Goal: Task Accomplishment & Management: Manage account settings

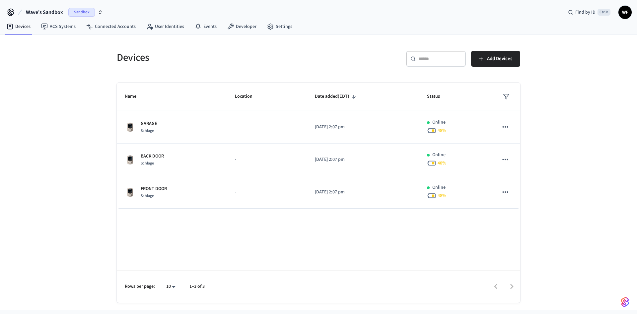
click at [86, 11] on span "Sandbox" at bounding box center [81, 12] width 27 height 9
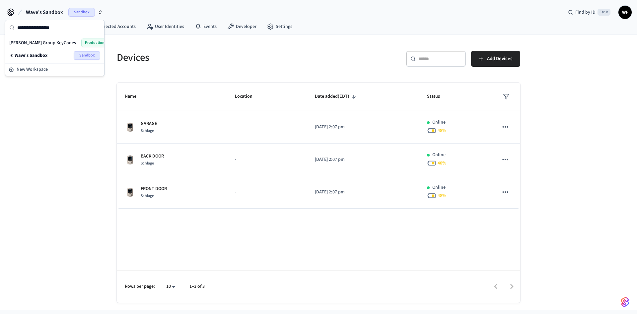
click at [83, 41] on span "Production" at bounding box center [94, 42] width 27 height 9
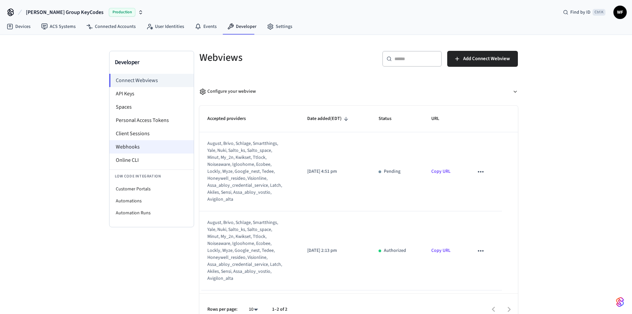
click at [144, 146] on li "Webhooks" at bounding box center [152, 146] width 84 height 13
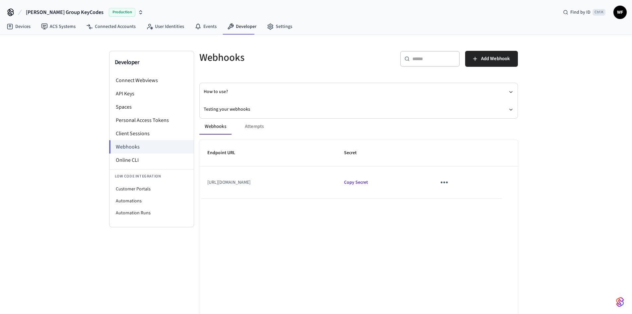
click at [448, 182] on icon "sticky table" at bounding box center [444, 183] width 7 height 2
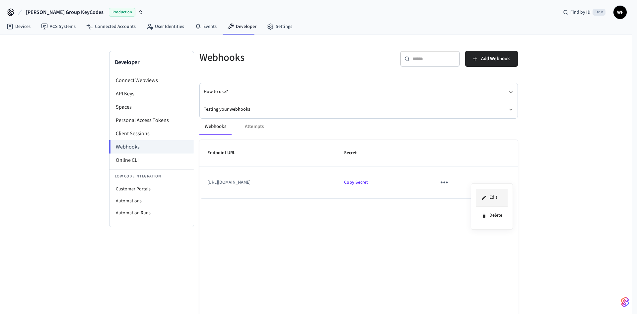
click at [478, 189] on li "Edit" at bounding box center [492, 197] width 32 height 18
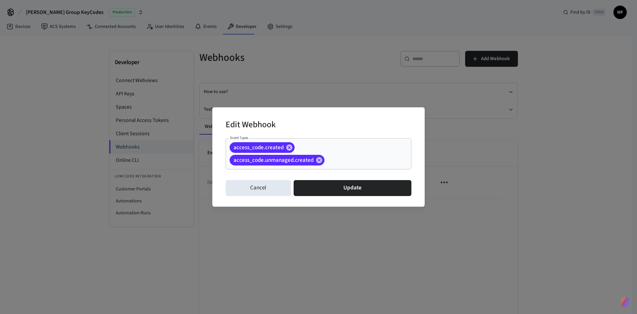
click at [320, 149] on div "access_code.created access_code.unmanaged.created Event Types" at bounding box center [319, 153] width 186 height 31
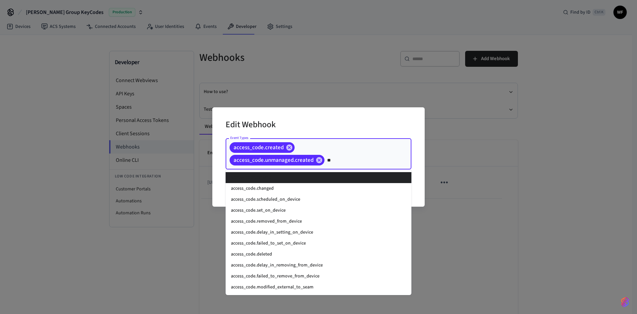
type input "*"
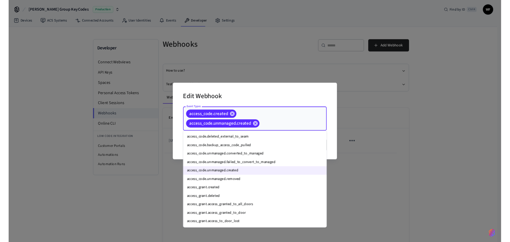
scroll to position [133, 0]
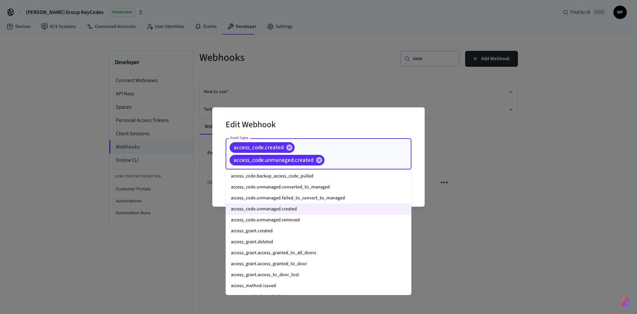
click at [451, 241] on div "Edit Webhook Event Types access_code.created access_code.unmanaged.created Even…" at bounding box center [318, 157] width 637 height 314
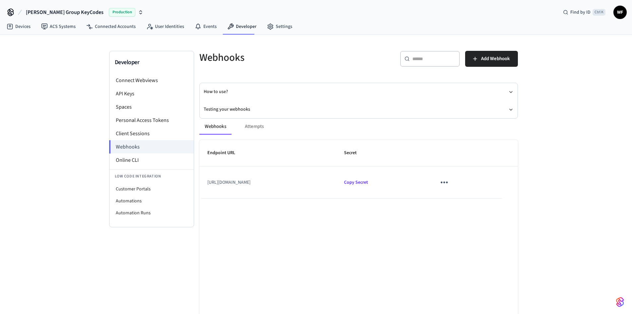
click at [449, 179] on icon "sticky table" at bounding box center [444, 182] width 10 height 10
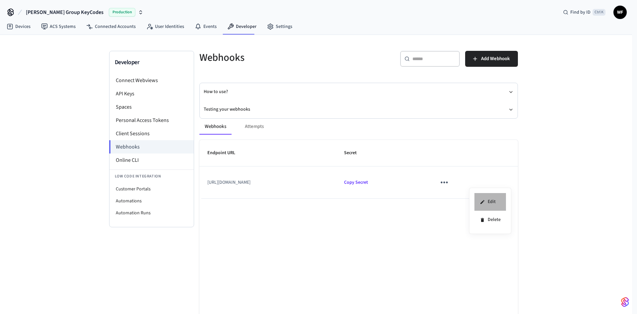
click at [484, 201] on icon at bounding box center [482, 201] width 5 height 5
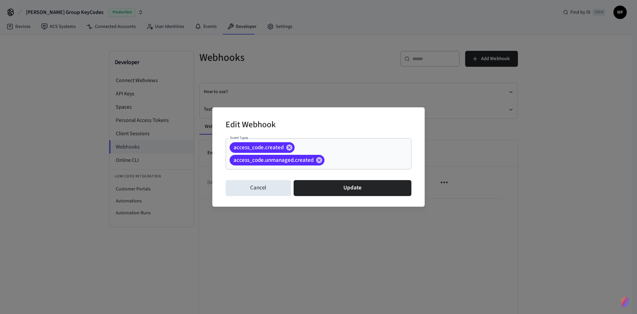
click at [41, 147] on div "Edit Webhook Event Types access_code.created access_code.unmanaged.created Even…" at bounding box center [318, 157] width 637 height 314
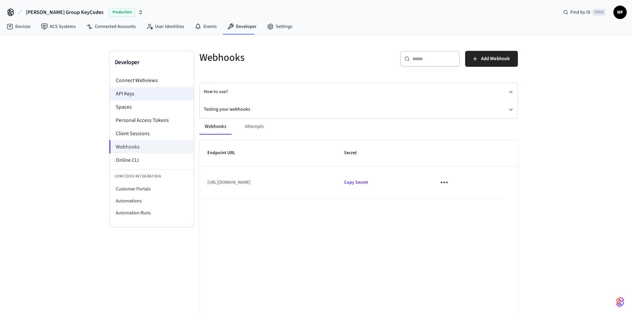
click at [158, 93] on li "API Keys" at bounding box center [152, 93] width 84 height 13
click at [124, 90] on li "API Keys" at bounding box center [152, 93] width 84 height 13
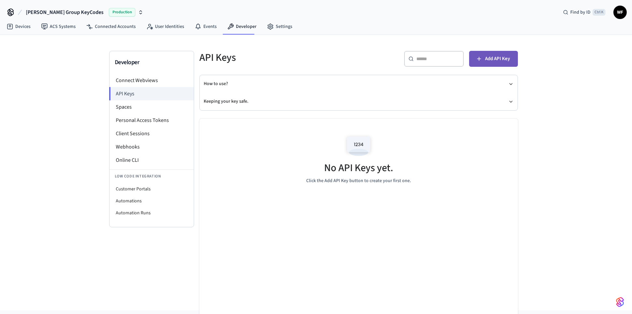
click at [494, 57] on span "Add API Key" at bounding box center [497, 58] width 25 height 9
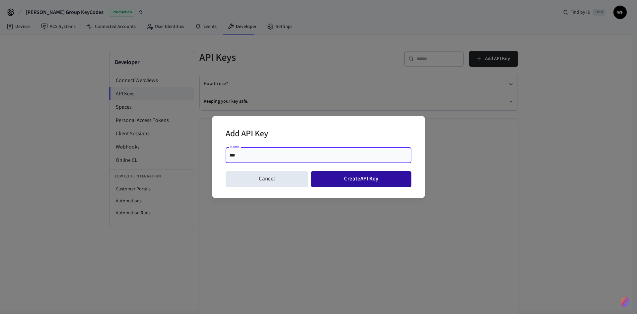
type input "***"
click at [377, 180] on button "Create API Key" at bounding box center [361, 179] width 101 height 16
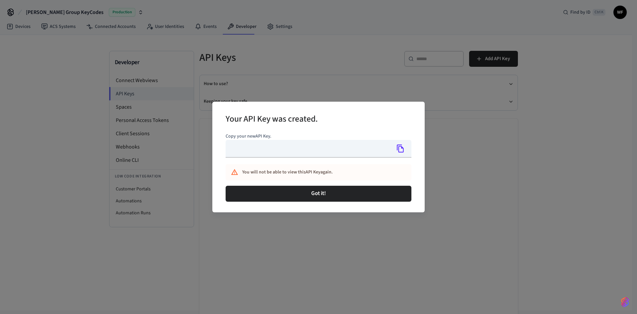
type input "**********"
click at [400, 149] on icon "Copy" at bounding box center [400, 148] width 9 height 9
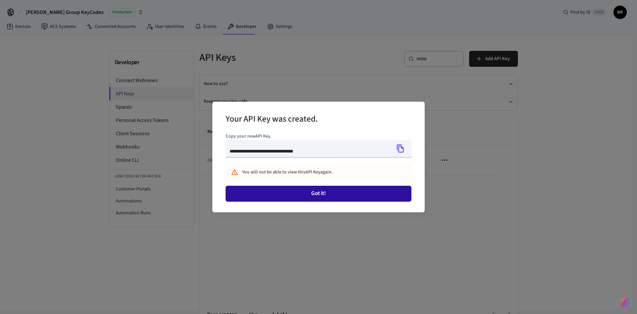
click at [372, 191] on button "Got it!" at bounding box center [319, 193] width 186 height 16
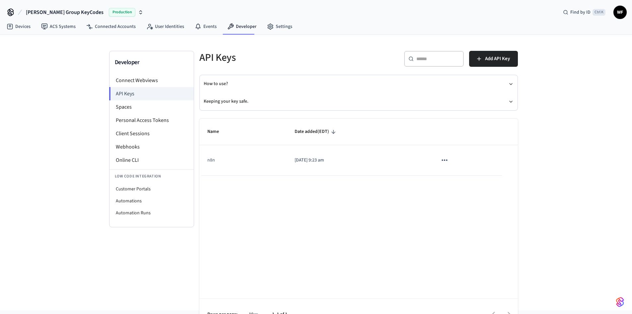
click at [451, 160] on button "sticky table" at bounding box center [445, 160] width 14 height 14
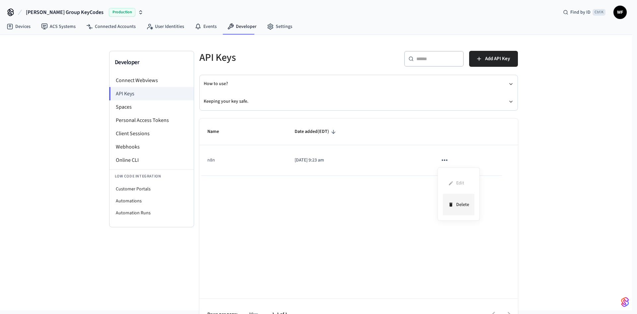
click at [457, 205] on li "Delete" at bounding box center [459, 204] width 32 height 21
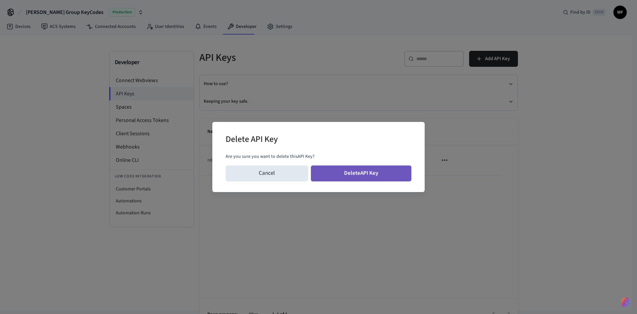
click at [401, 175] on button "Delete API Key" at bounding box center [361, 173] width 101 height 16
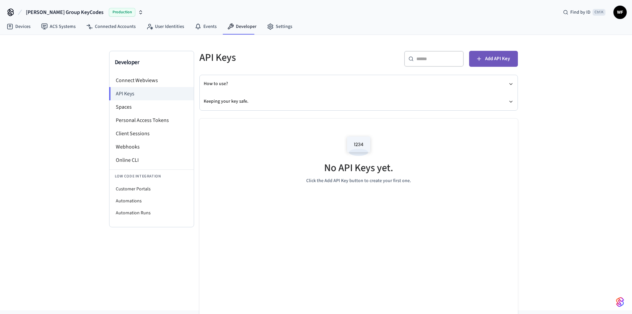
click at [488, 60] on span "Add API Key" at bounding box center [497, 58] width 25 height 9
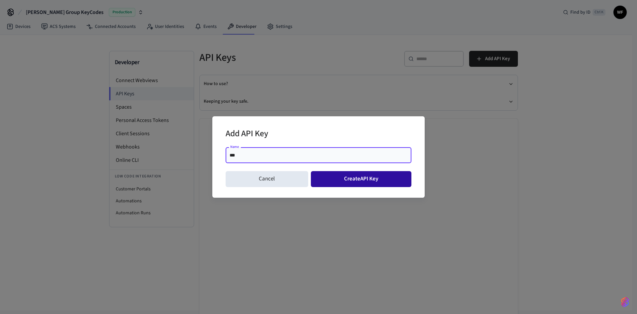
type input "***"
click at [341, 175] on button "Create API Key" at bounding box center [361, 179] width 101 height 16
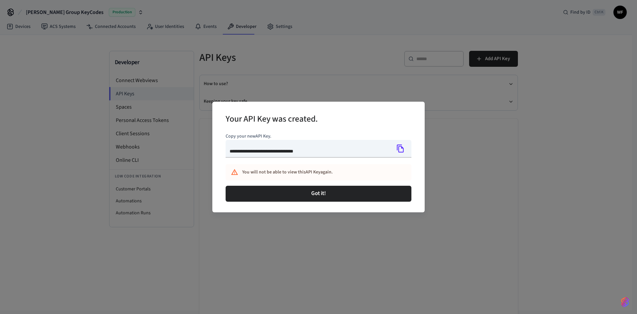
type input "**********"
click at [399, 150] on icon "Copy" at bounding box center [400, 148] width 7 height 8
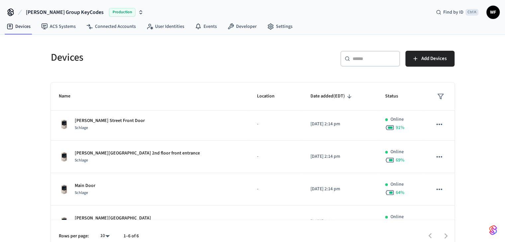
scroll to position [66, 0]
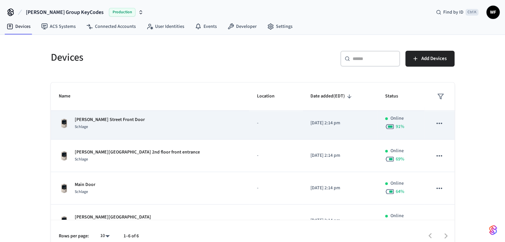
click at [129, 129] on div "Arnold Street Front Door Schlage" at bounding box center [150, 123] width 183 height 14
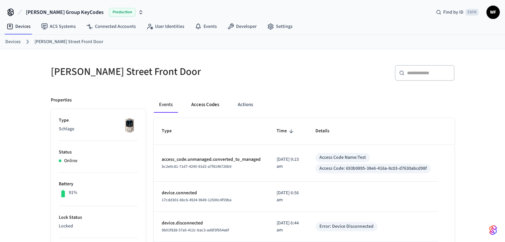
click at [198, 103] on button "Access Codes" at bounding box center [205, 105] width 38 height 16
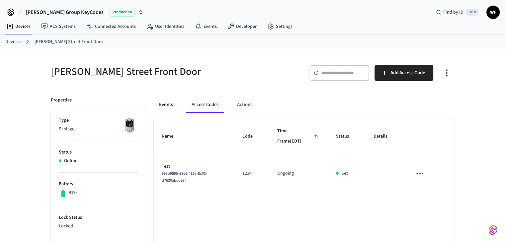
click at [174, 109] on button "Events" at bounding box center [166, 105] width 25 height 16
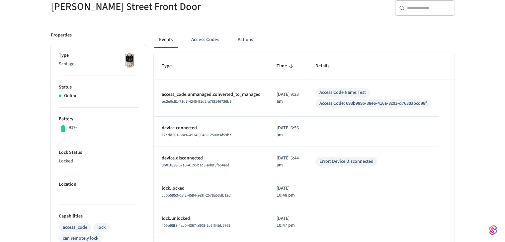
scroll to position [66, 0]
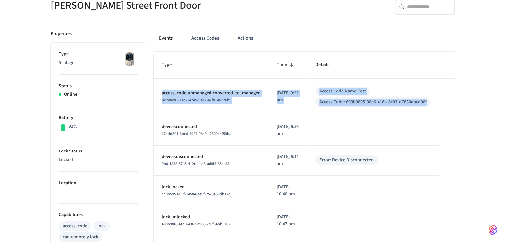
drag, startPoint x: 158, startPoint y: 92, endPoint x: 434, endPoint y: 106, distance: 276.4
click at [434, 106] on tr "access_code.unmanaged.converted_to_managed bc2e0c81-71d7-4245-91d2-a7f8146726b9…" at bounding box center [304, 97] width 301 height 37
copy tr "access_code.unmanaged.converted_to_managed bc2e0c81-71d7-4245-91d2-a7f8146726b9…"
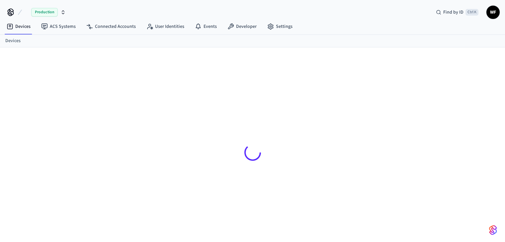
scroll to position [10, 0]
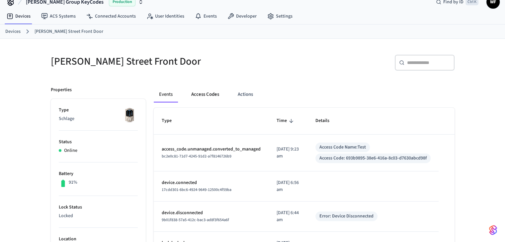
click at [208, 94] on button "Access Codes" at bounding box center [205, 95] width 38 height 16
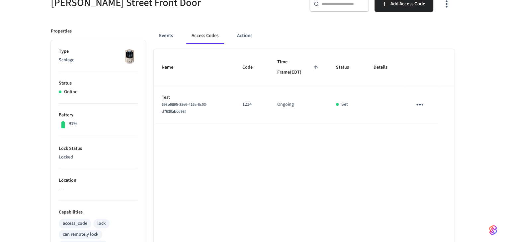
scroll to position [77, 0]
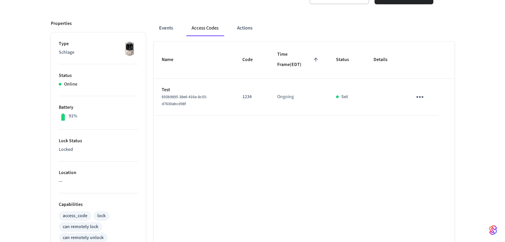
click at [427, 96] on td "sticky table" at bounding box center [421, 97] width 34 height 37
click at [421, 96] on icon "sticky table" at bounding box center [419, 97] width 10 height 10
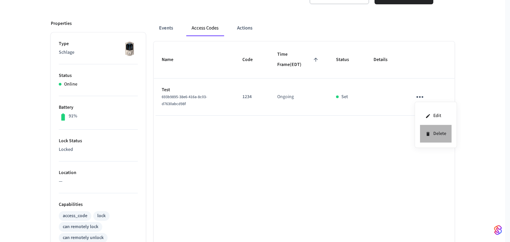
click at [427, 138] on li "Delete" at bounding box center [436, 134] width 32 height 18
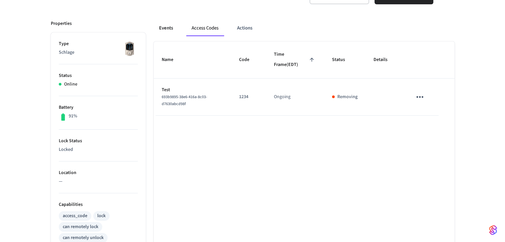
click at [172, 27] on button "Events" at bounding box center [166, 28] width 25 height 16
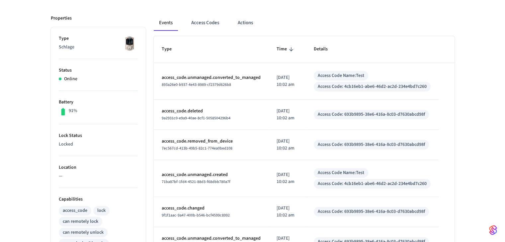
scroll to position [42, 0]
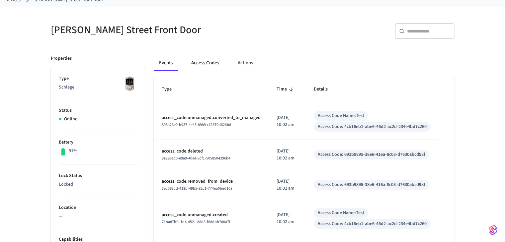
click at [201, 61] on button "Access Codes" at bounding box center [205, 63] width 38 height 16
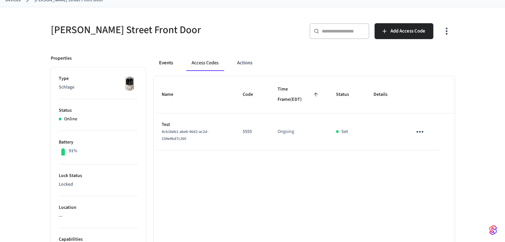
click at [175, 62] on button "Events" at bounding box center [166, 63] width 25 height 16
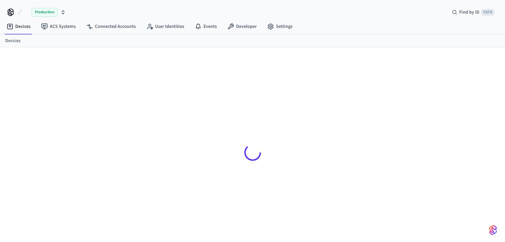
scroll to position [9, 0]
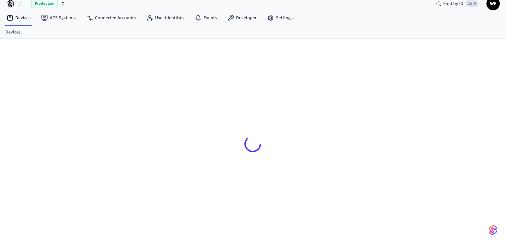
scroll to position [9, 0]
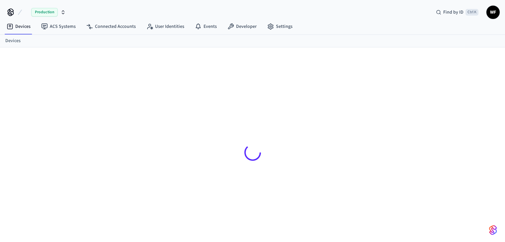
scroll to position [9, 0]
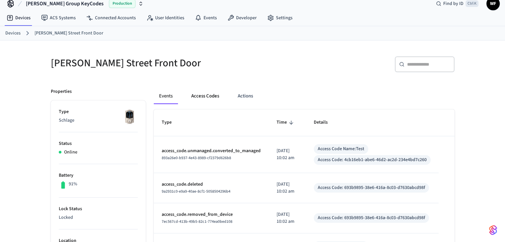
click at [212, 97] on button "Access Codes" at bounding box center [205, 96] width 38 height 16
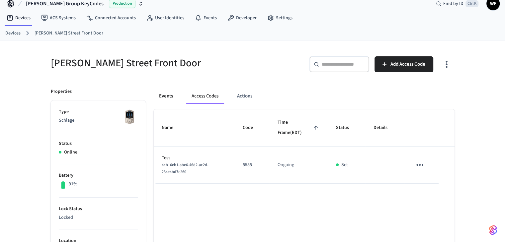
click at [170, 100] on button "Events" at bounding box center [166, 96] width 25 height 16
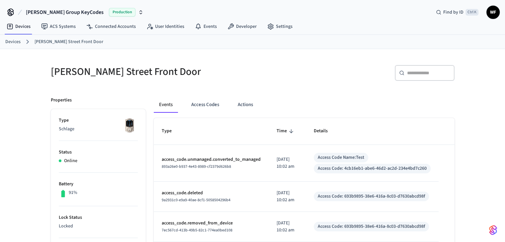
scroll to position [33, 0]
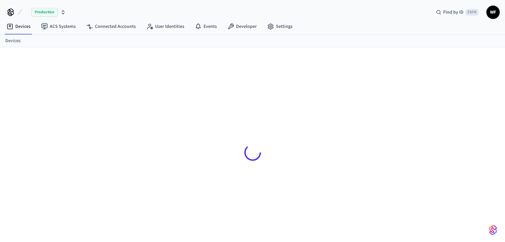
scroll to position [9, 0]
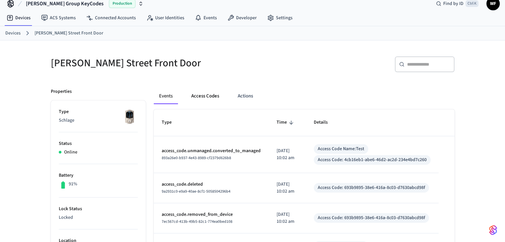
click at [203, 92] on button "Access Codes" at bounding box center [205, 96] width 38 height 16
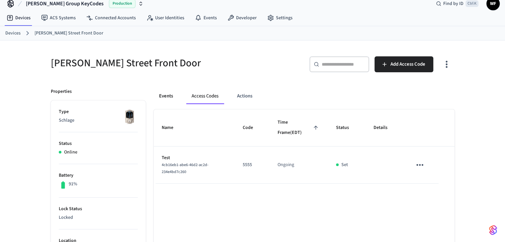
click at [173, 98] on button "Events" at bounding box center [166, 96] width 25 height 16
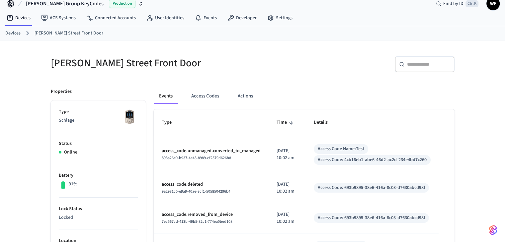
scroll to position [0, 0]
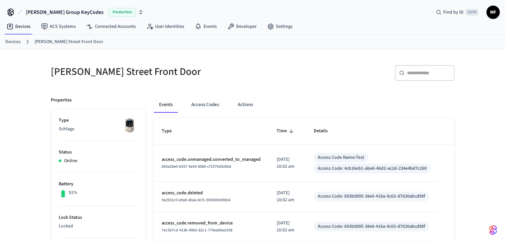
click at [9, 12] on icon at bounding box center [10, 11] width 5 height 5
click at [18, 24] on link "Devices" at bounding box center [18, 27] width 35 height 12
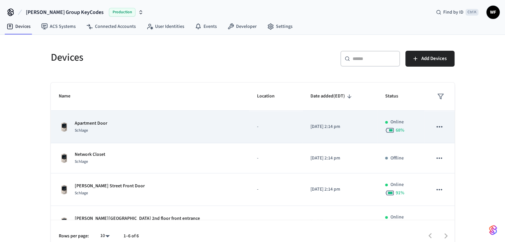
scroll to position [33, 0]
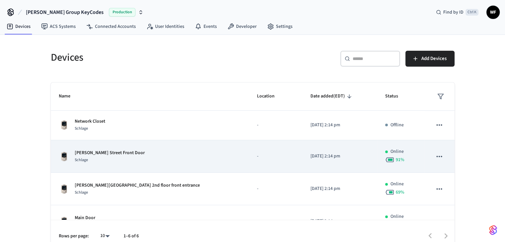
click at [115, 158] on div "Schlage" at bounding box center [110, 160] width 70 height 7
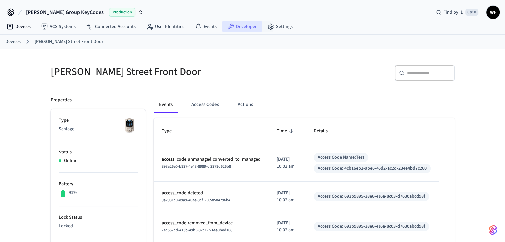
click at [240, 27] on link "Developer" at bounding box center [242, 27] width 40 height 12
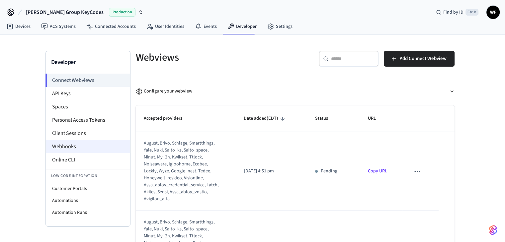
click at [73, 152] on li "Webhooks" at bounding box center [88, 146] width 84 height 13
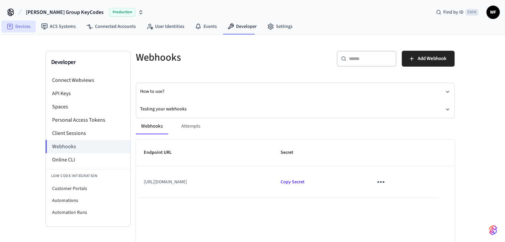
click at [23, 25] on link "Devices" at bounding box center [18, 27] width 35 height 12
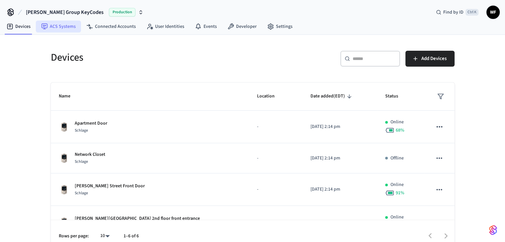
click at [49, 25] on link "ACS Systems" at bounding box center [58, 27] width 45 height 12
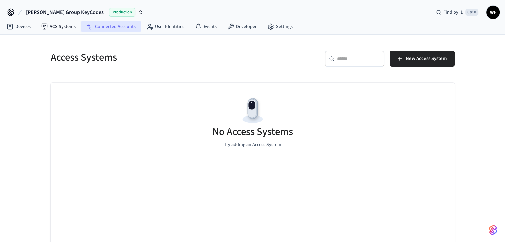
click at [97, 27] on link "Connected Accounts" at bounding box center [111, 27] width 60 height 12
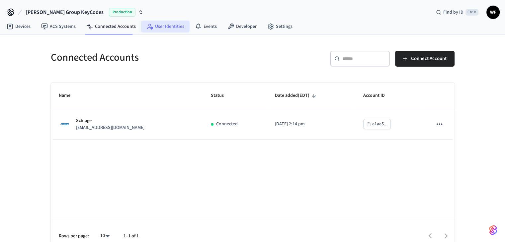
click at [156, 27] on link "User Identities" at bounding box center [165, 27] width 48 height 12
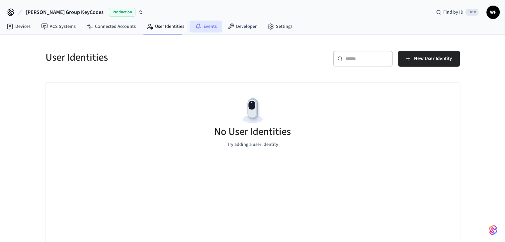
click at [198, 31] on link "Events" at bounding box center [205, 27] width 33 height 12
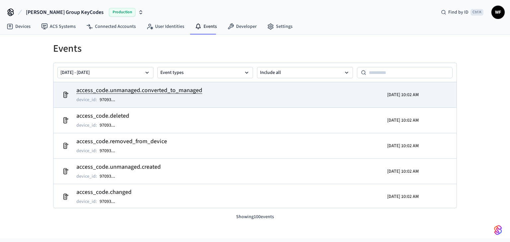
click at [189, 93] on h2 "access_code.unmanaged.converted_to_managed" at bounding box center [139, 90] width 126 height 9
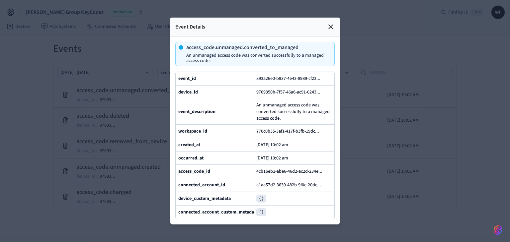
click at [329, 23] on icon at bounding box center [331, 27] width 8 height 8
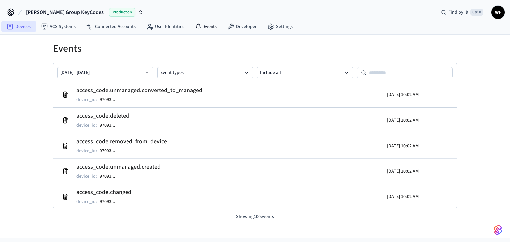
click at [24, 23] on link "Devices" at bounding box center [18, 27] width 35 height 12
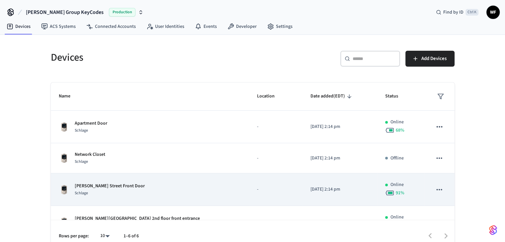
click at [130, 186] on div "[PERSON_NAME] Street Front Door Schlage" at bounding box center [150, 190] width 183 height 14
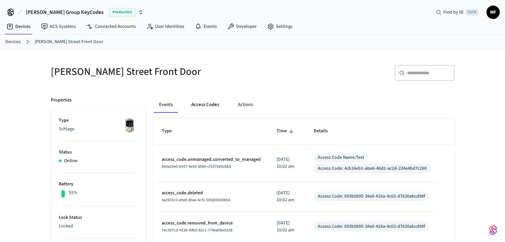
click at [195, 98] on button "Access Codes" at bounding box center [205, 105] width 38 height 16
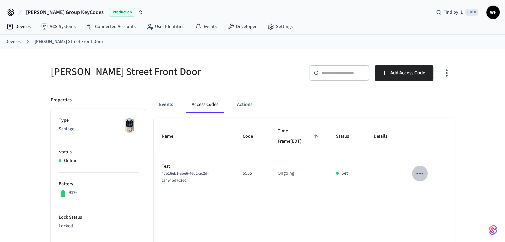
click at [421, 173] on icon "sticky table" at bounding box center [419, 174] width 10 height 10
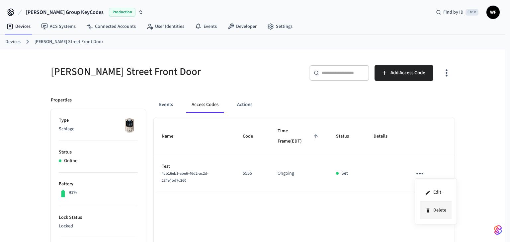
click at [438, 210] on li "Delete" at bounding box center [436, 211] width 32 height 18
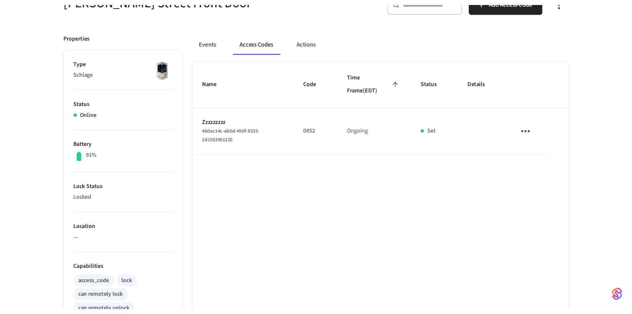
scroll to position [33, 0]
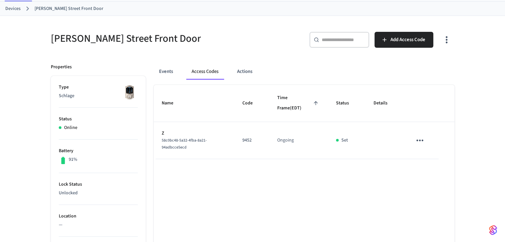
click at [423, 141] on icon "sticky table" at bounding box center [419, 140] width 10 height 10
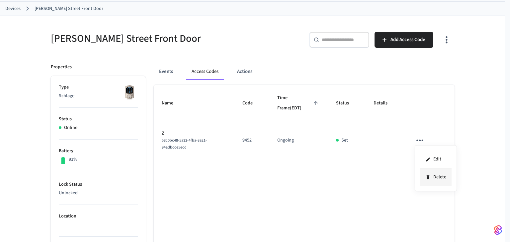
click at [436, 176] on li "Delete" at bounding box center [436, 178] width 32 height 18
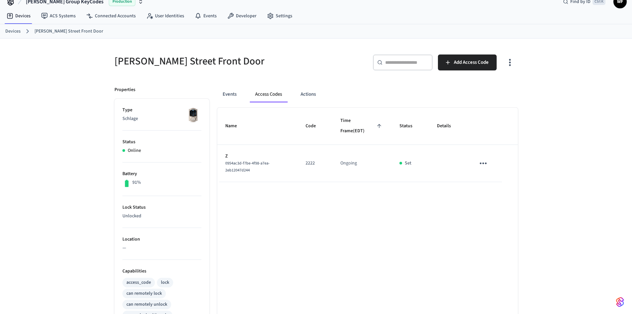
scroll to position [0, 0]
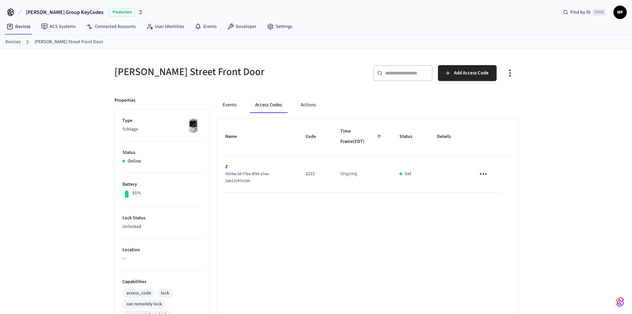
click at [109, 9] on span "Production" at bounding box center [122, 12] width 27 height 9
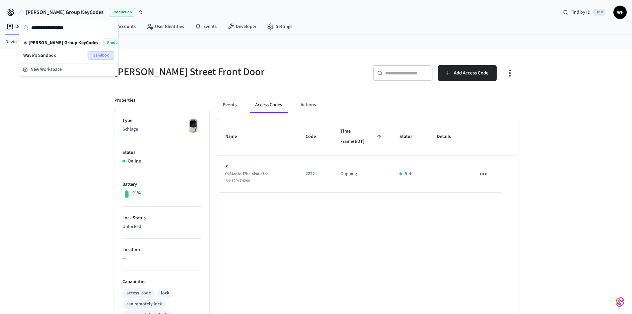
click at [57, 51] on div "Wave's Sandbox Sandbox" at bounding box center [68, 55] width 91 height 9
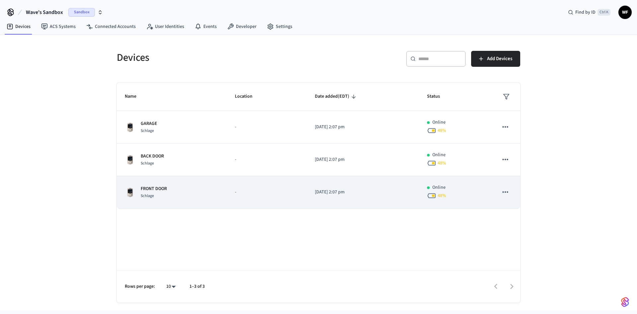
click at [192, 193] on div "FRONT DOOR Schlage" at bounding box center [172, 192] width 94 height 14
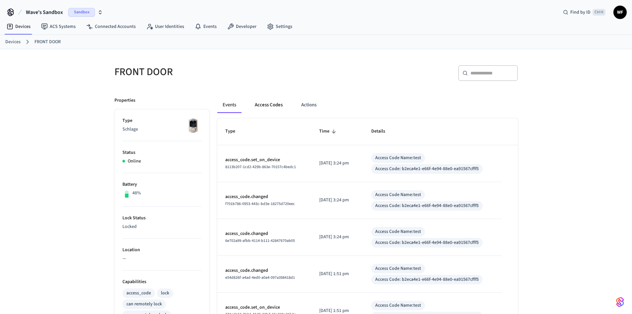
click at [270, 105] on button "Access Codes" at bounding box center [269, 105] width 38 height 16
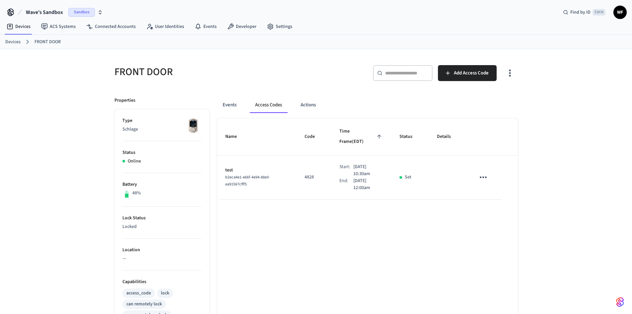
click at [485, 172] on icon "sticky table" at bounding box center [483, 177] width 10 height 10
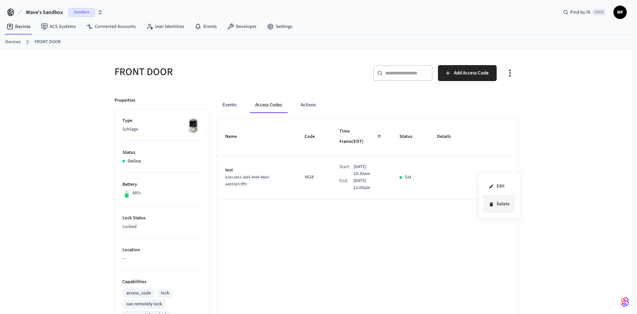
click at [499, 204] on li "Delete" at bounding box center [499, 204] width 32 height 18
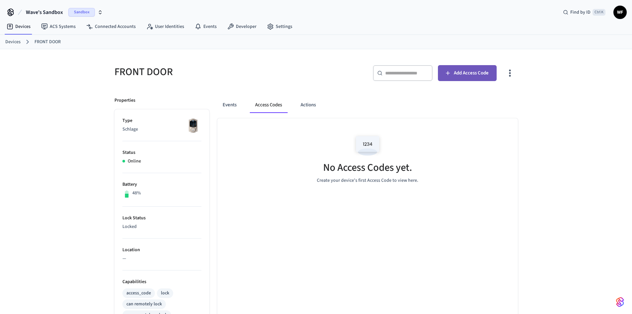
click at [474, 71] on span "Add Access Code" at bounding box center [471, 73] width 35 height 9
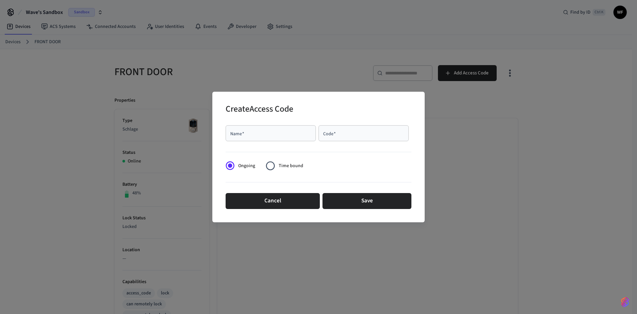
click at [302, 129] on div "Name   *" at bounding box center [271, 133] width 90 height 16
type input "****"
click at [325, 125] on div "Code   *" at bounding box center [364, 133] width 90 height 16
type input "****"
click at [377, 201] on button "Save" at bounding box center [367, 201] width 89 height 16
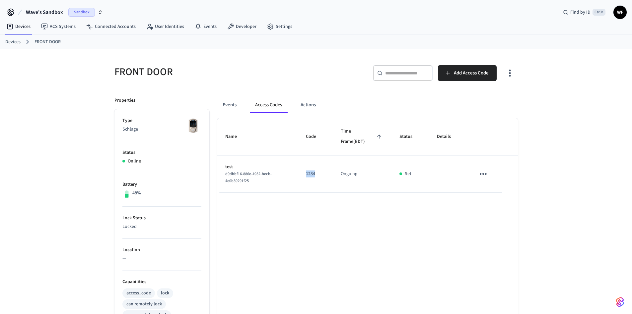
drag, startPoint x: 306, startPoint y: 174, endPoint x: 330, endPoint y: 175, distance: 24.2
click at [330, 175] on td "1234" at bounding box center [315, 173] width 35 height 37
click at [285, 209] on div "Name Code Time Frame (EDT) Status Details test d9dbbf16-886e-4932-becb-4e0b3929…" at bounding box center [367, 301] width 301 height 367
click at [485, 174] on icon "sticky table" at bounding box center [483, 174] width 7 height 2
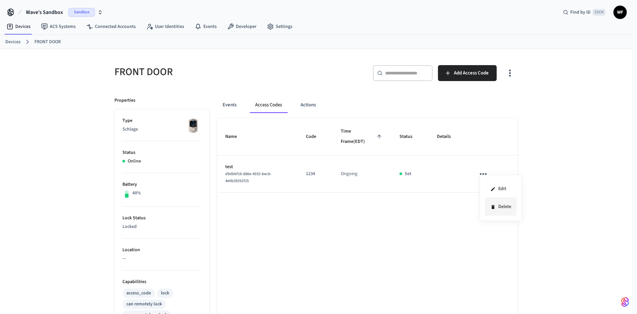
click at [495, 210] on li "Delete" at bounding box center [501, 207] width 32 height 18
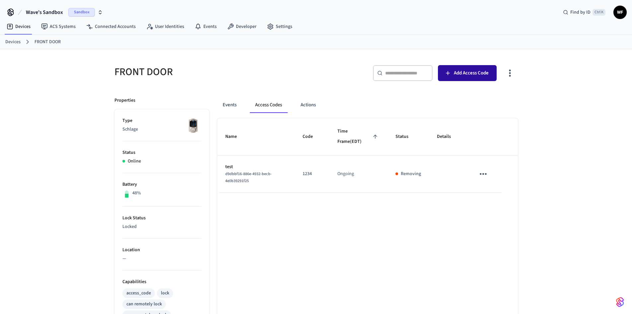
click at [481, 74] on span "Add Access Code" at bounding box center [471, 73] width 35 height 9
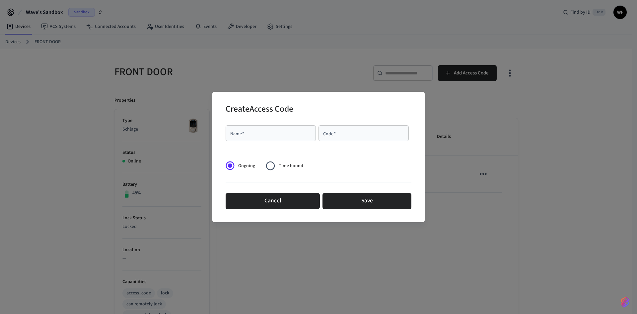
click at [245, 130] on input "Name   *" at bounding box center [271, 133] width 82 height 7
type input "****"
click at [341, 133] on input "Code   *" at bounding box center [364, 133] width 82 height 7
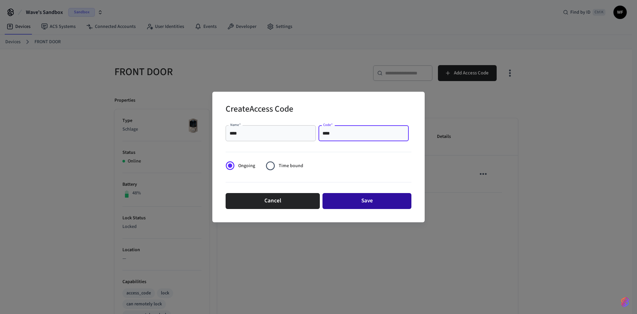
type input "****"
click at [357, 199] on button "Save" at bounding box center [367, 201] width 89 height 16
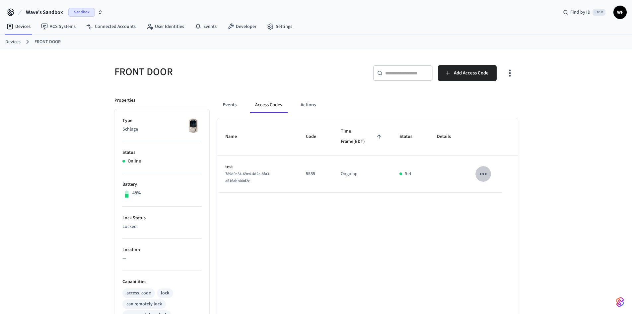
click at [483, 174] on icon "sticky table" at bounding box center [483, 174] width 7 height 2
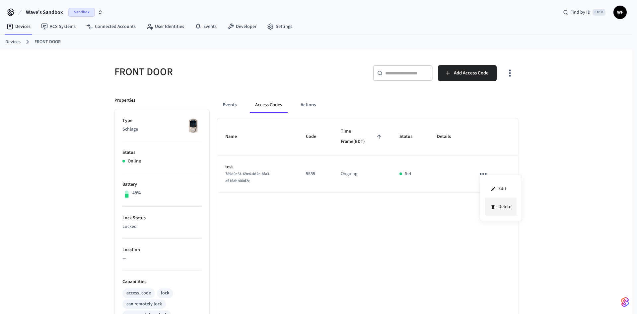
click at [488, 207] on li "Delete" at bounding box center [501, 207] width 32 height 18
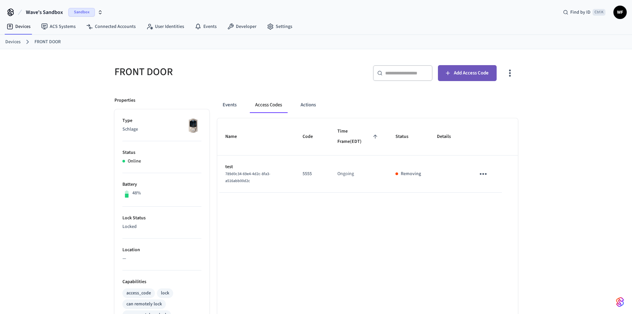
click at [469, 75] on span "Add Access Code" at bounding box center [471, 73] width 35 height 9
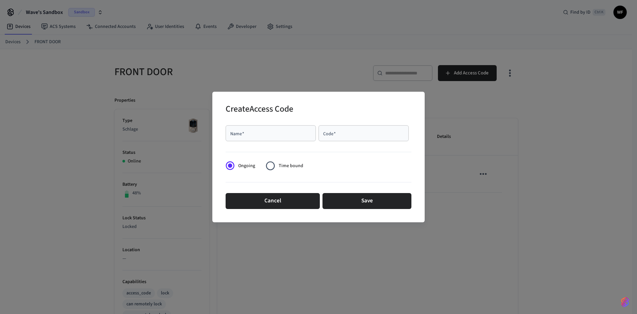
click at [271, 131] on input "Name   *" at bounding box center [271, 133] width 82 height 7
type input "****"
click at [328, 135] on input "Code   *" at bounding box center [364, 133] width 82 height 7
type input "****"
click at [279, 167] on span "Time bound" at bounding box center [291, 165] width 25 height 7
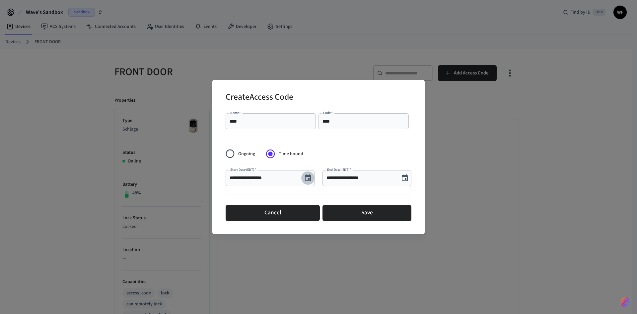
click at [308, 179] on icon "Choose date, selected date is Sep 4, 2025" at bounding box center [308, 177] width 6 height 7
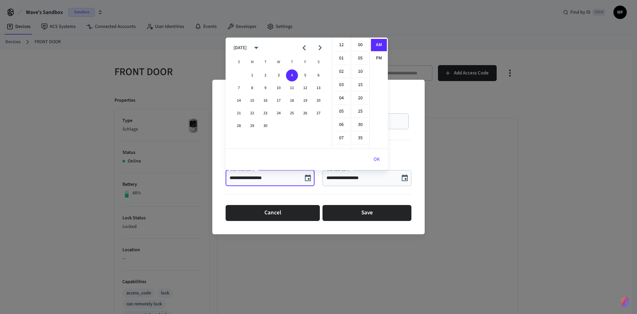
scroll to position [145, 0]
click at [305, 74] on button "5" at bounding box center [305, 75] width 12 height 12
click at [358, 48] on li "00" at bounding box center [360, 45] width 16 height 13
type input "**********"
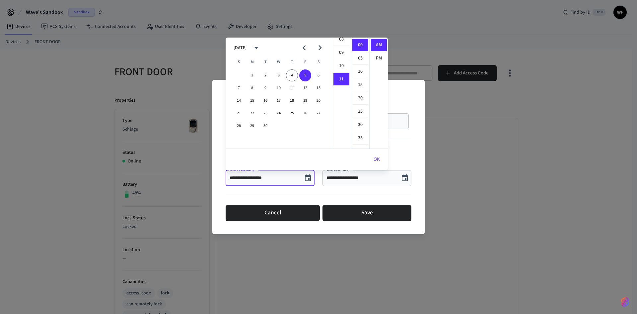
click at [379, 158] on button "OK" at bounding box center [377, 159] width 22 height 16
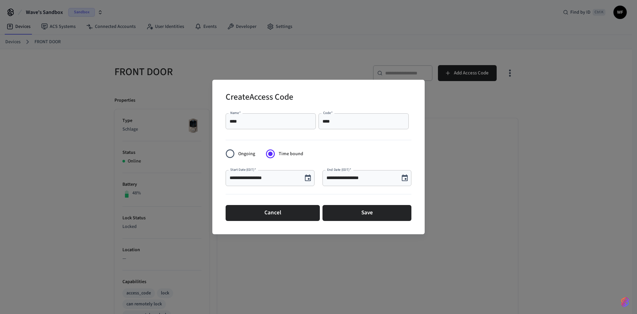
click at [402, 178] on icon "Choose date, selected date is Sep 4, 2025" at bounding box center [405, 178] width 8 height 8
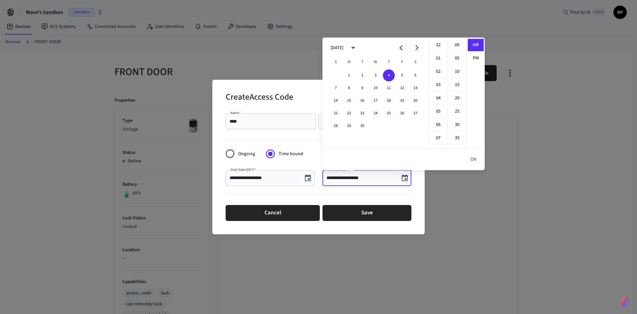
scroll to position [145, 0]
click at [335, 89] on button "7" at bounding box center [336, 88] width 12 height 12
click at [439, 101] on li "04" at bounding box center [438, 98] width 16 height 13
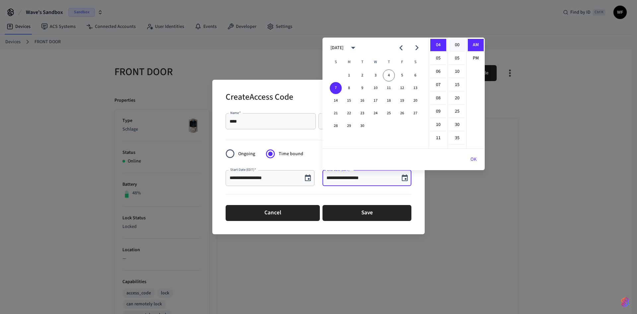
click at [456, 44] on li "00" at bounding box center [457, 45] width 16 height 13
click at [472, 55] on li "PM" at bounding box center [476, 58] width 16 height 12
type input "**********"
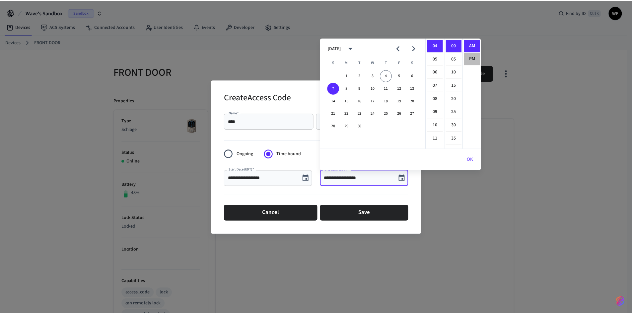
scroll to position [12, 0]
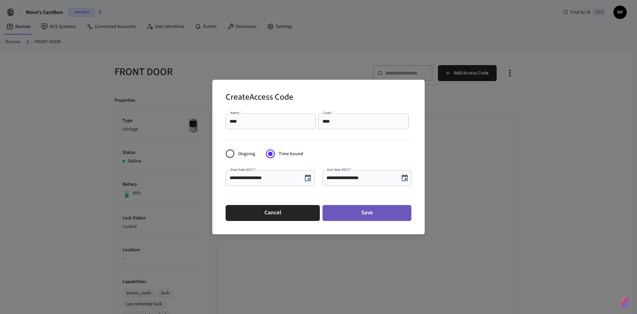
click at [374, 215] on button "Save" at bounding box center [367, 213] width 89 height 16
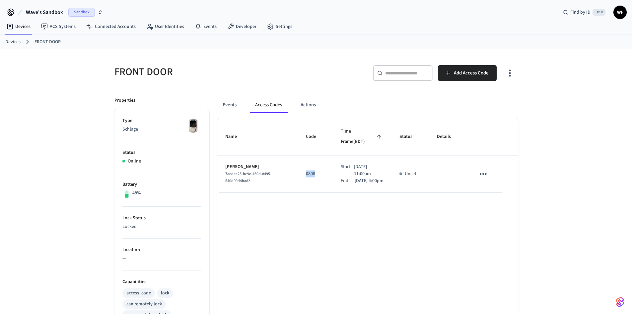
drag, startPoint x: 294, startPoint y: 166, endPoint x: 317, endPoint y: 173, distance: 24.6
click at [317, 173] on td "0808" at bounding box center [315, 173] width 35 height 37
click at [377, 217] on div "Name Code Time Frame (EDT) Status Details josh 7aedee25-bc9e-469d-8495-540d00d4…" at bounding box center [367, 301] width 301 height 367
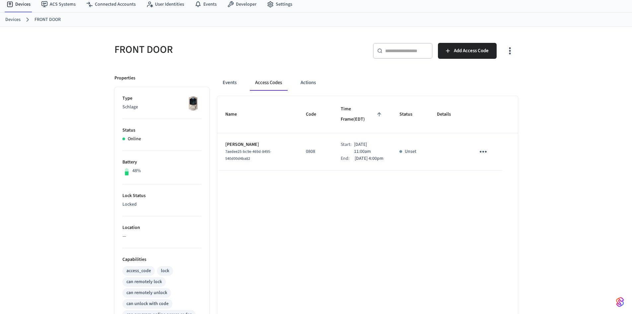
scroll to position [33, 0]
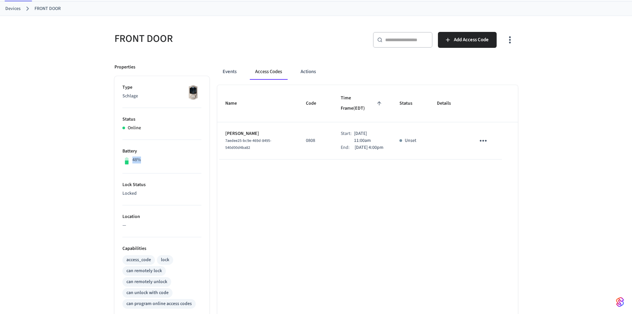
drag, startPoint x: 148, startPoint y: 160, endPoint x: 123, endPoint y: 159, distance: 24.9
click at [123, 159] on div "48%" at bounding box center [161, 160] width 79 height 9
click at [152, 159] on div "48%" at bounding box center [161, 160] width 79 height 9
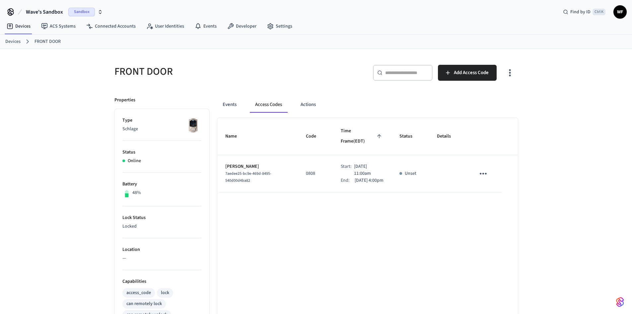
scroll to position [0, 0]
drag, startPoint x: 314, startPoint y: 166, endPoint x: 289, endPoint y: 164, distance: 24.7
click at [289, 164] on tr "josh 7aedee25-bc9e-469d-8495-540d00d4ba82 0808 Start: Sep 5th 2025 11:00am End:…" at bounding box center [367, 173] width 301 height 37
click at [306, 170] on p "0808" at bounding box center [315, 173] width 19 height 7
click at [307, 170] on p "0808" at bounding box center [315, 173] width 19 height 7
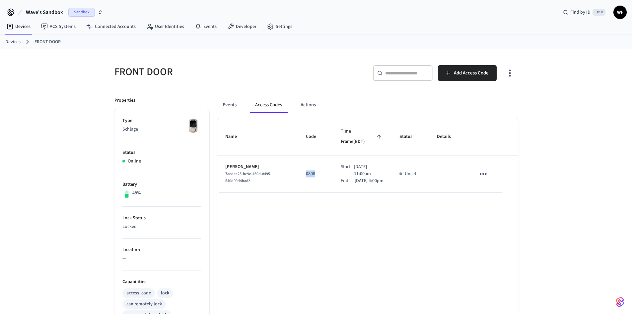
click at [307, 170] on p "0808" at bounding box center [315, 173] width 19 height 7
click at [479, 169] on icon "sticky table" at bounding box center [483, 174] width 10 height 10
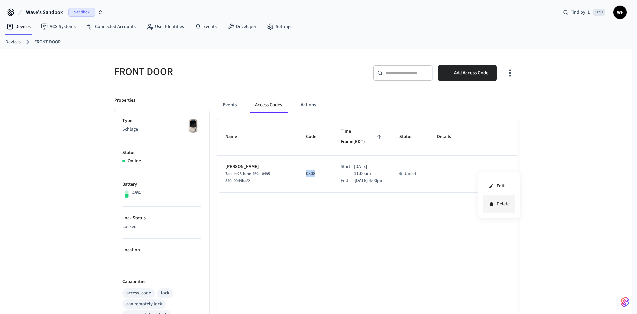
click at [489, 206] on icon at bounding box center [491, 203] width 5 height 5
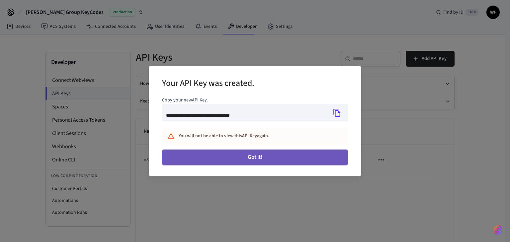
click at [288, 157] on button "Got it!" at bounding box center [255, 158] width 186 height 16
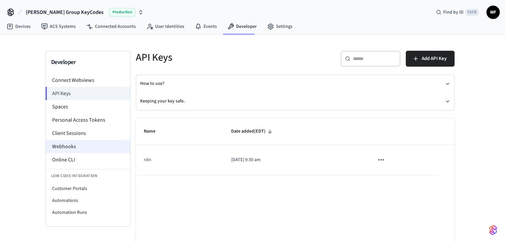
click at [79, 142] on li "Webhooks" at bounding box center [88, 146] width 84 height 13
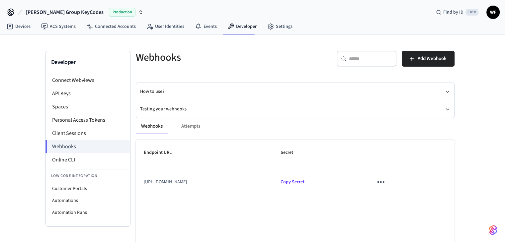
click at [386, 181] on icon "sticky table" at bounding box center [380, 182] width 10 height 10
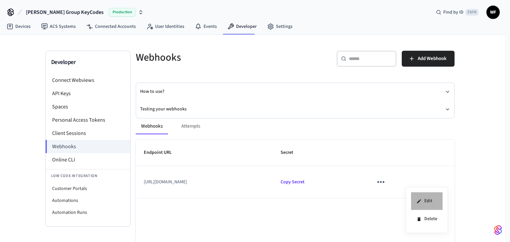
click at [435, 203] on li "Edit" at bounding box center [427, 201] width 32 height 18
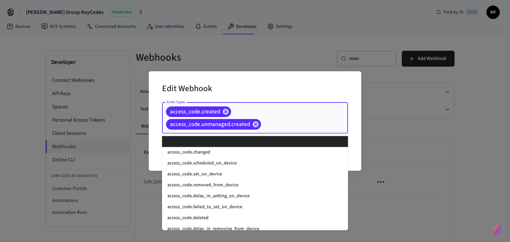
click at [276, 126] on input "Event Types" at bounding box center [294, 124] width 64 height 12
paste input "**********"
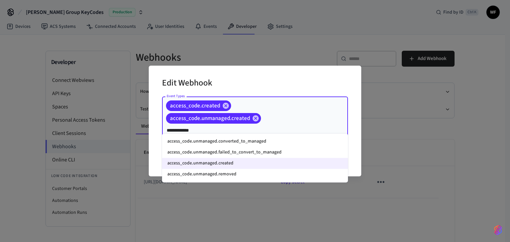
type input "**********"
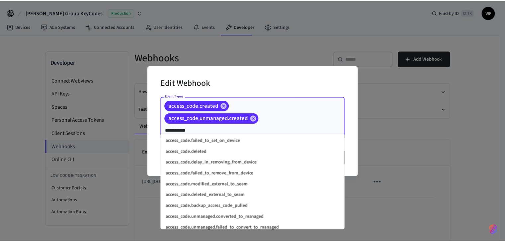
scroll to position [94, 0]
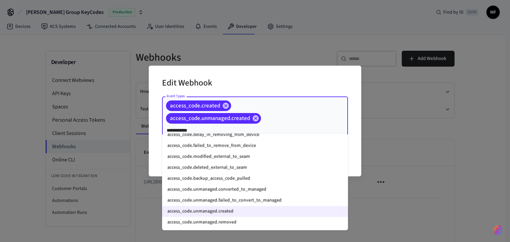
click at [295, 190] on li "access_code.unmanaged.converted_to_managed" at bounding box center [255, 189] width 186 height 11
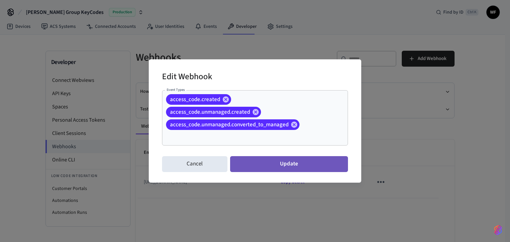
click at [300, 160] on button "Update" at bounding box center [289, 164] width 118 height 16
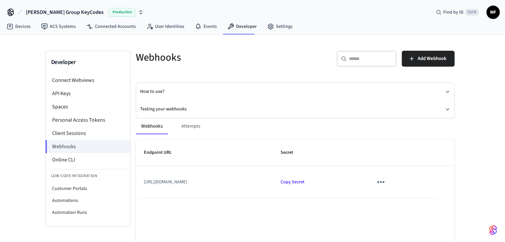
click at [386, 180] on icon "sticky table" at bounding box center [380, 182] width 10 height 10
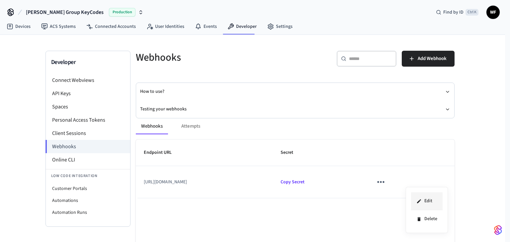
click at [416, 199] on icon at bounding box center [418, 201] width 5 height 5
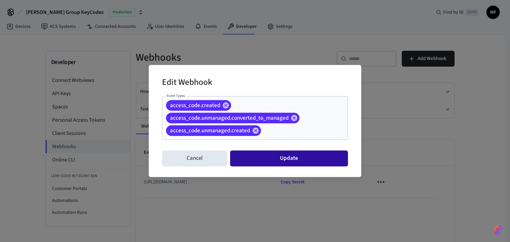
click at [301, 161] on button "Update" at bounding box center [289, 159] width 118 height 16
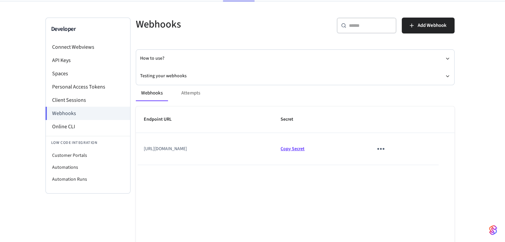
scroll to position [0, 0]
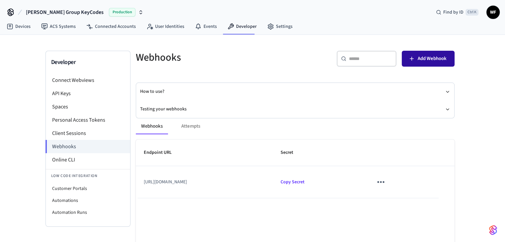
click at [419, 54] on span "Add Webhook" at bounding box center [431, 58] width 29 height 9
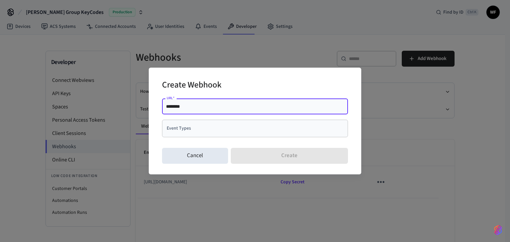
click at [242, 105] on input "********" at bounding box center [255, 106] width 178 height 7
drag, startPoint x: 236, startPoint y: 105, endPoint x: 153, endPoint y: 106, distance: 83.6
click at [153, 106] on div "Create Webhook URL   * ******** URL   * Event Types Event Types Cancel Create" at bounding box center [255, 121] width 212 height 107
paste input "**********"
click at [280, 134] on div "Event Types" at bounding box center [255, 129] width 186 height 18
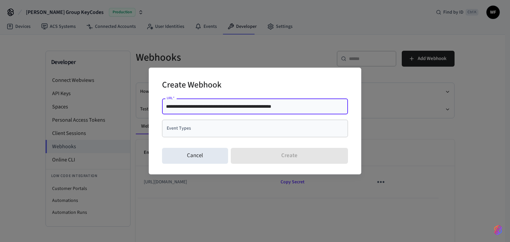
type input "**********"
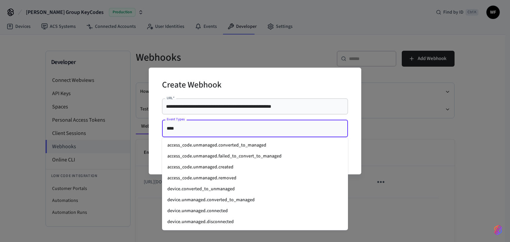
type input "*****"
click at [222, 144] on li "access_code.unmanaged.converted_to_managed" at bounding box center [255, 145] width 186 height 11
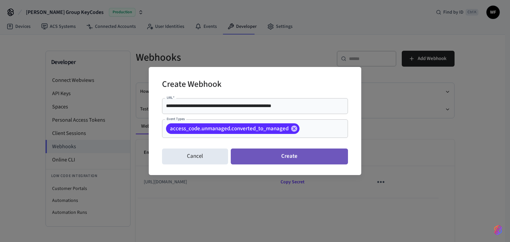
click at [297, 155] on button "Create" at bounding box center [289, 157] width 117 height 16
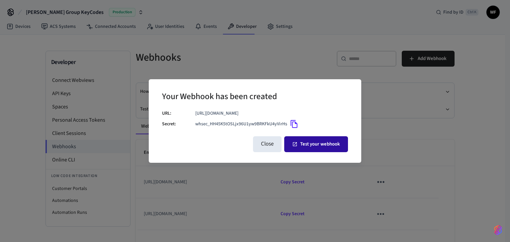
click at [322, 147] on button "Test your webhook" at bounding box center [316, 144] width 64 height 16
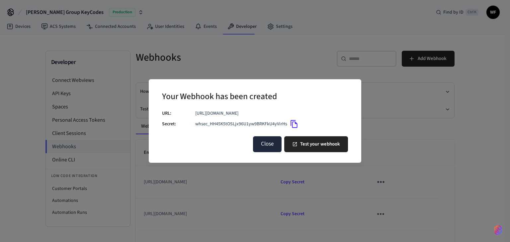
click at [270, 143] on button "Close" at bounding box center [267, 144] width 29 height 16
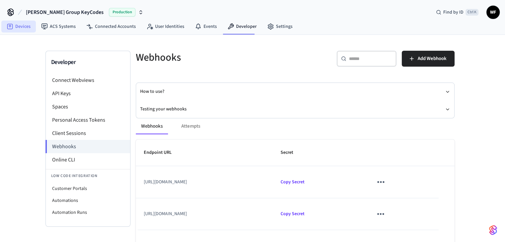
click at [34, 28] on link "Devices" at bounding box center [18, 27] width 35 height 12
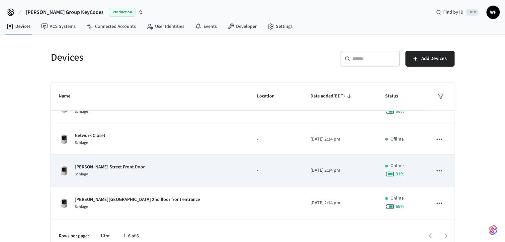
scroll to position [66, 0]
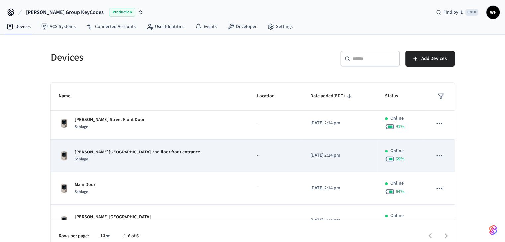
click at [137, 164] on td "Arnold Street 2nd floor front entrance Schlage" at bounding box center [150, 156] width 198 height 33
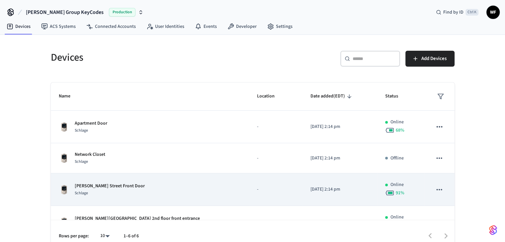
scroll to position [33, 0]
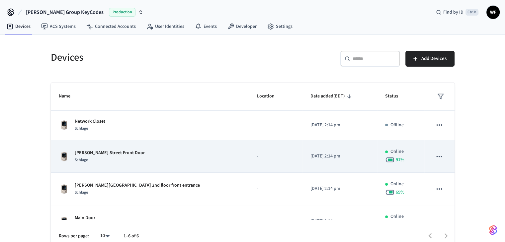
click at [165, 153] on div "Arnold Street Front Door Schlage" at bounding box center [150, 157] width 183 height 14
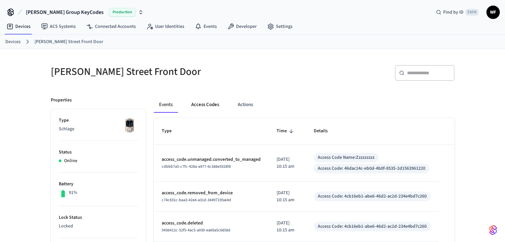
click at [207, 104] on button "Access Codes" at bounding box center [205, 105] width 38 height 16
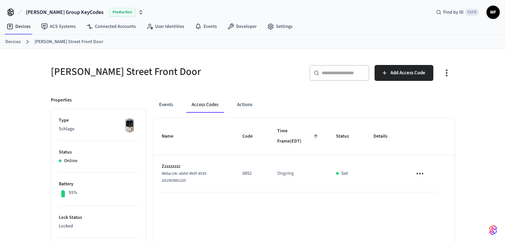
click at [422, 174] on icon "sticky table" at bounding box center [419, 174] width 7 height 2
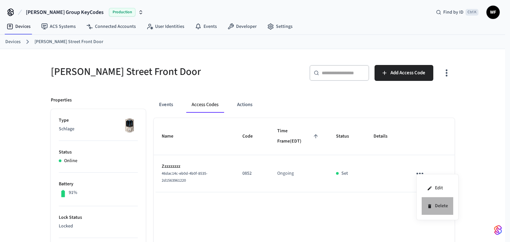
click at [440, 201] on li "Delete" at bounding box center [437, 206] width 32 height 18
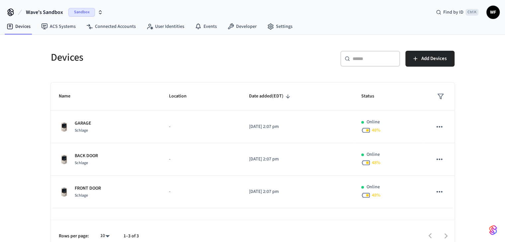
click at [51, 12] on span "Wave's Sandbox" at bounding box center [44, 12] width 37 height 8
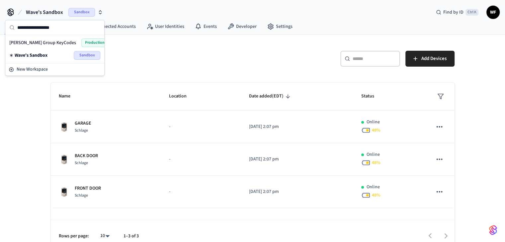
click at [50, 42] on span "[PERSON_NAME] Group KeyCodes" at bounding box center [42, 42] width 67 height 7
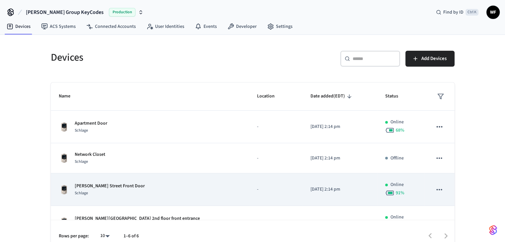
click at [161, 183] on div "[PERSON_NAME] Street Front Door Schlage" at bounding box center [150, 190] width 183 height 14
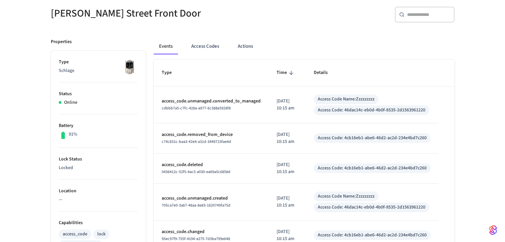
scroll to position [66, 0]
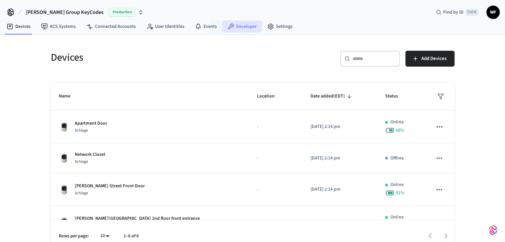
click at [232, 28] on link "Developer" at bounding box center [242, 27] width 40 height 12
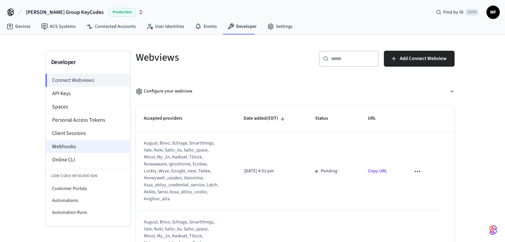
click at [100, 150] on li "Webhooks" at bounding box center [88, 146] width 84 height 13
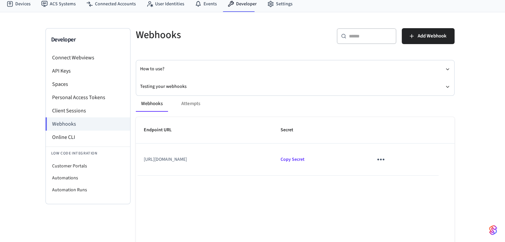
scroll to position [33, 0]
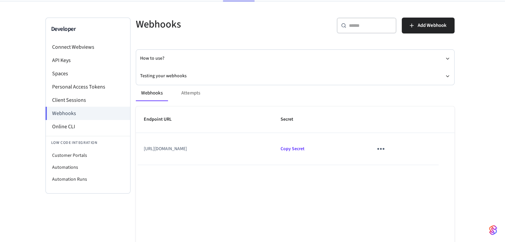
click at [386, 148] on icon "sticky table" at bounding box center [380, 149] width 10 height 10
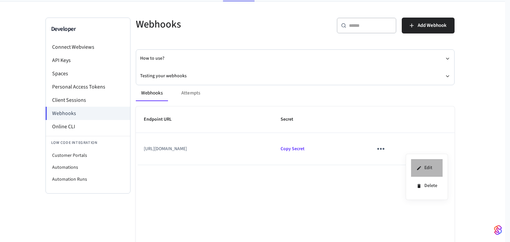
click at [418, 166] on icon at bounding box center [418, 168] width 5 height 5
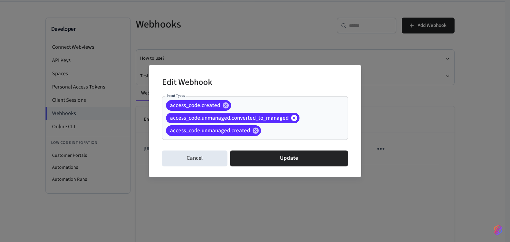
click at [294, 117] on icon at bounding box center [293, 117] width 7 height 7
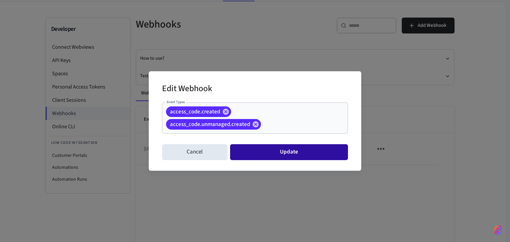
click at [255, 149] on button "Update" at bounding box center [289, 152] width 118 height 16
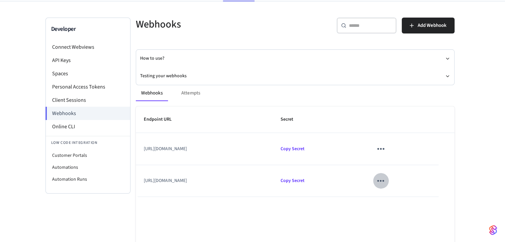
click at [386, 183] on icon "sticky table" at bounding box center [380, 181] width 10 height 10
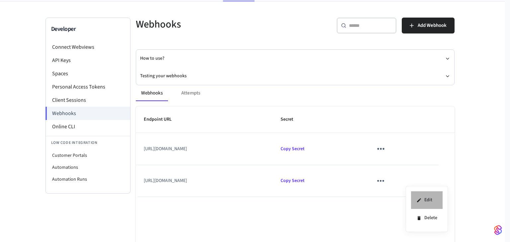
click at [420, 200] on icon at bounding box center [418, 200] width 5 height 5
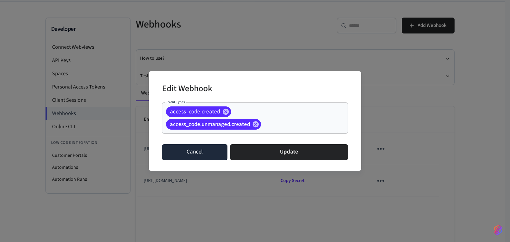
click at [202, 153] on button "Cancel" at bounding box center [194, 152] width 65 height 16
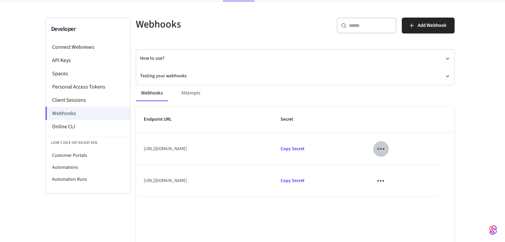
click at [386, 152] on icon "sticky table" at bounding box center [380, 149] width 10 height 10
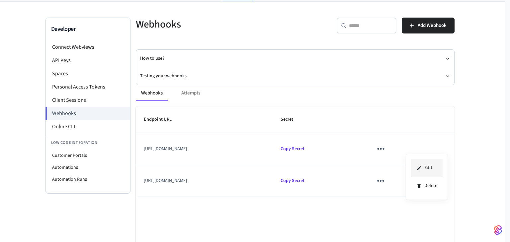
click at [416, 168] on icon at bounding box center [418, 168] width 5 height 5
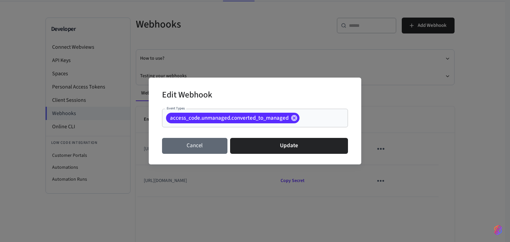
click at [214, 146] on button "Cancel" at bounding box center [194, 146] width 65 height 16
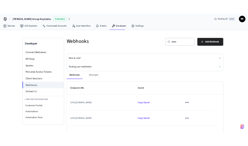
scroll to position [0, 0]
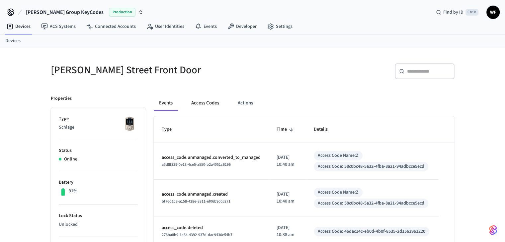
click at [207, 101] on button "Access Codes" at bounding box center [205, 103] width 38 height 16
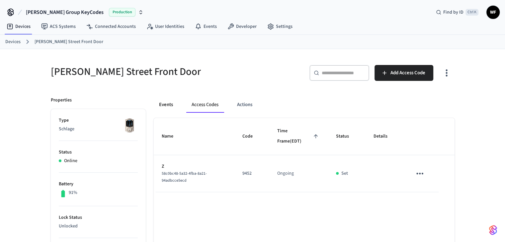
click at [171, 108] on button "Events" at bounding box center [166, 105] width 25 height 16
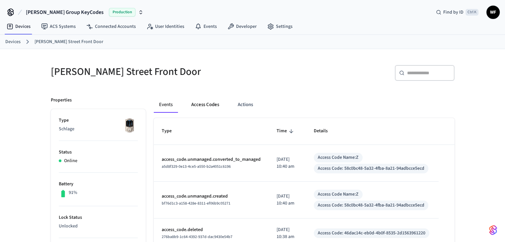
click at [200, 101] on button "Access Codes" at bounding box center [205, 105] width 38 height 16
click at [204, 110] on button "Access Codes" at bounding box center [205, 105] width 38 height 16
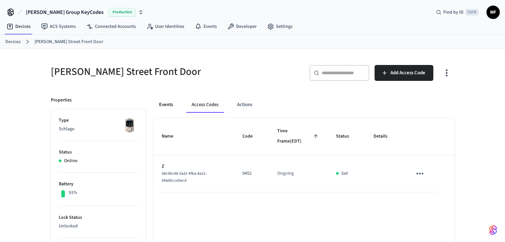
click at [171, 105] on button "Events" at bounding box center [166, 105] width 25 height 16
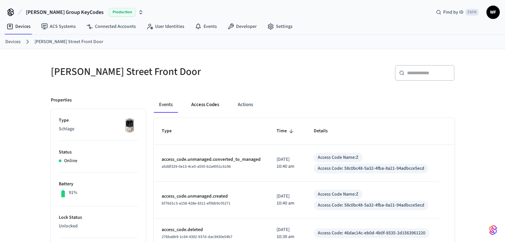
click at [206, 109] on button "Access Codes" at bounding box center [205, 105] width 38 height 16
click at [125, 30] on link "Connected Accounts" at bounding box center [111, 27] width 60 height 12
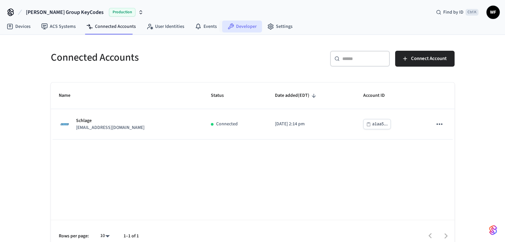
click at [243, 27] on link "Developer" at bounding box center [242, 27] width 40 height 12
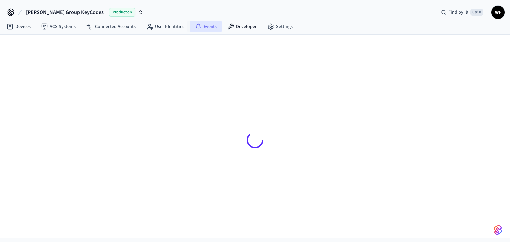
click at [208, 27] on link "Events" at bounding box center [205, 27] width 33 height 12
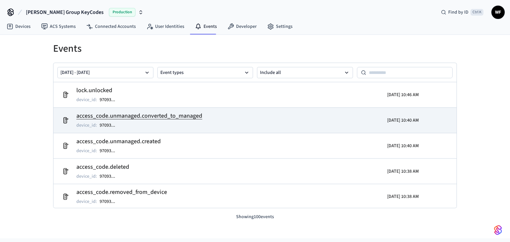
click at [287, 122] on td "access_code.unmanaged.converted_to_managed device_id : 97093 ..." at bounding box center [189, 120] width 261 height 19
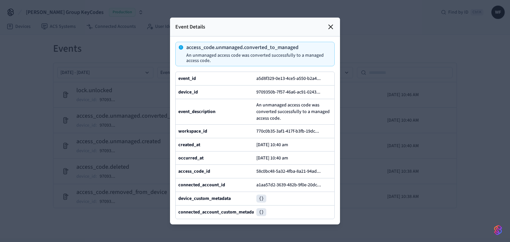
click at [330, 23] on icon at bounding box center [331, 27] width 8 height 8
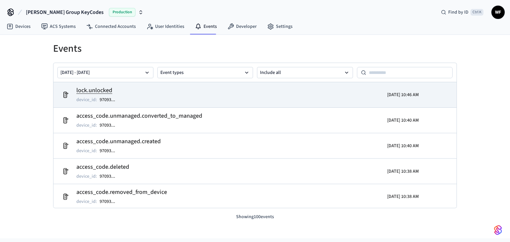
click at [186, 90] on td "lock.unlocked device_id : 97093 ..." at bounding box center [189, 95] width 261 height 19
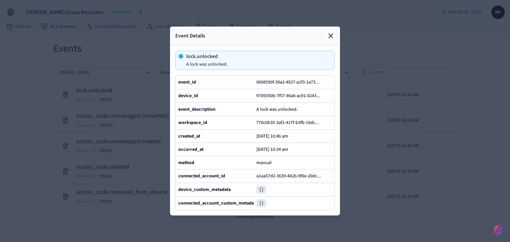
click at [333, 32] on icon at bounding box center [331, 36] width 8 height 8
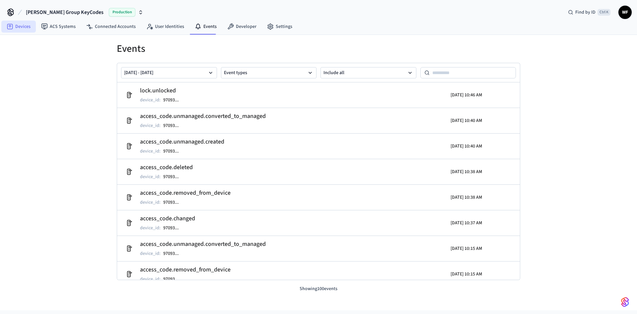
click at [26, 31] on link "Devices" at bounding box center [18, 27] width 35 height 12
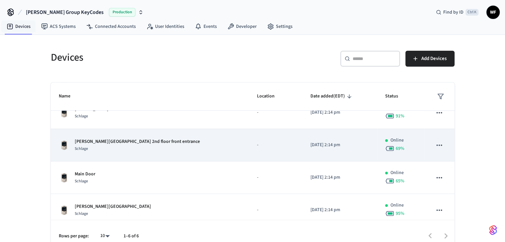
scroll to position [83, 0]
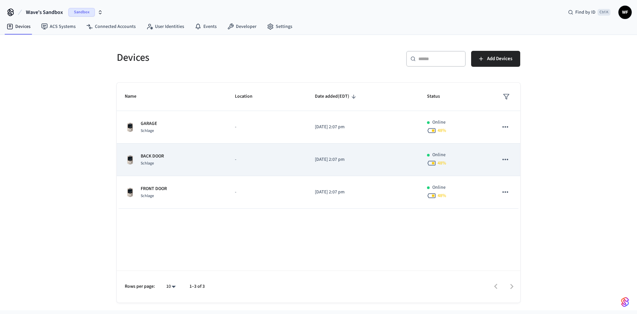
drag, startPoint x: 506, startPoint y: 158, endPoint x: 438, endPoint y: 163, distance: 68.9
click at [438, 163] on div "48 %" at bounding box center [454, 162] width 55 height 9
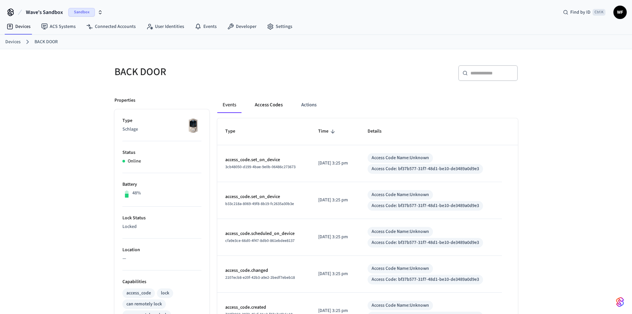
click at [275, 101] on button "Access Codes" at bounding box center [269, 105] width 38 height 16
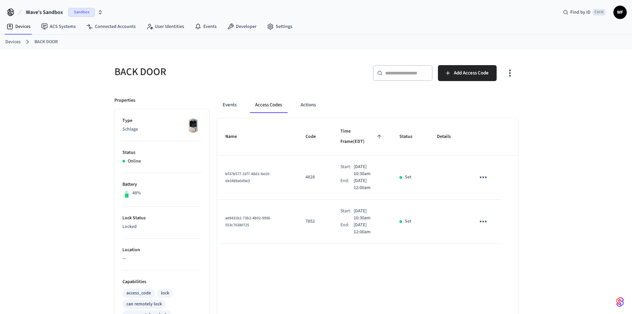
click at [488, 172] on icon "sticky table" at bounding box center [483, 177] width 10 height 10
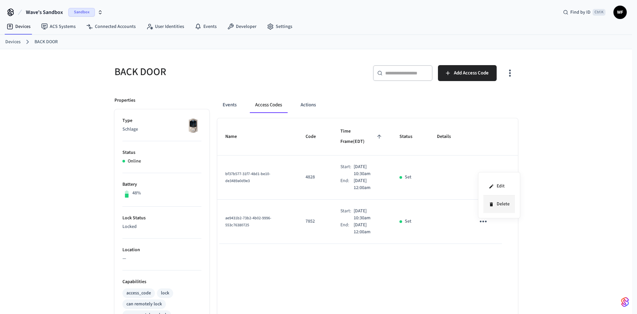
click at [496, 208] on li "Delete" at bounding box center [499, 204] width 32 height 18
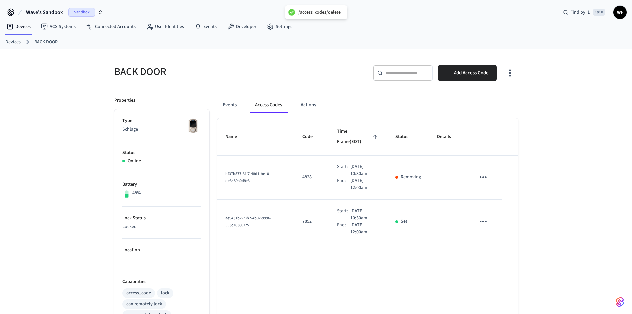
click at [482, 172] on icon "sticky table" at bounding box center [483, 177] width 10 height 10
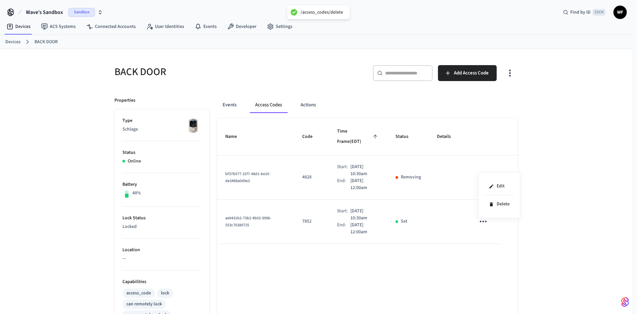
click at [469, 203] on div at bounding box center [318, 157] width 637 height 314
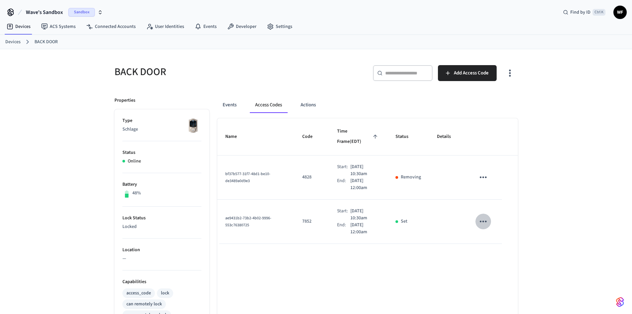
click at [486, 216] on icon "sticky table" at bounding box center [483, 221] width 10 height 10
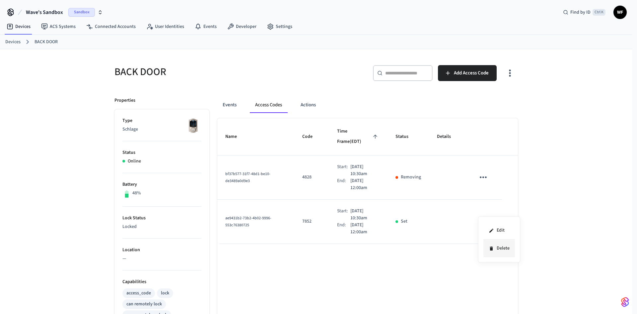
click at [499, 248] on li "Delete" at bounding box center [499, 248] width 32 height 18
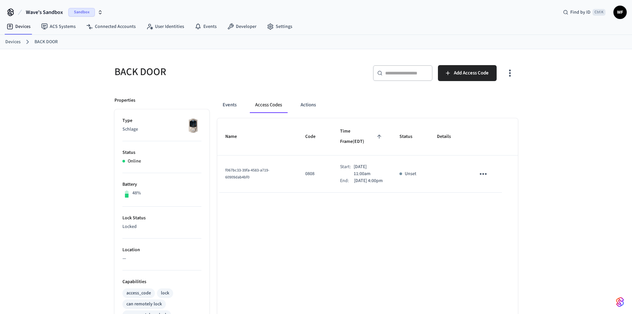
click at [481, 169] on icon "sticky table" at bounding box center [483, 174] width 10 height 10
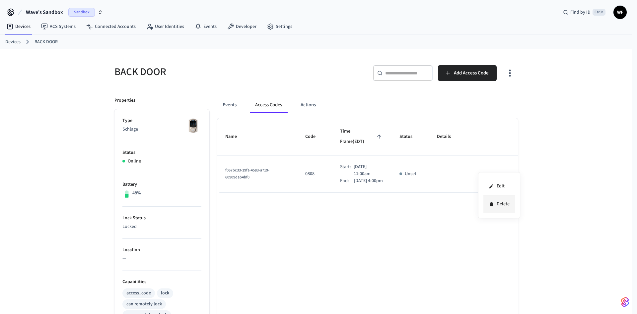
click at [492, 207] on li "Delete" at bounding box center [499, 204] width 32 height 18
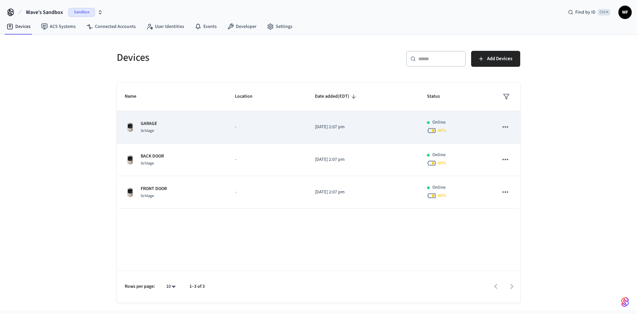
click at [339, 128] on p "[DATE] 2:07 pm" at bounding box center [363, 126] width 96 height 7
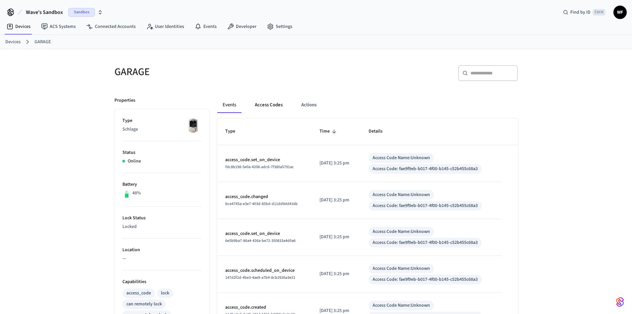
click at [274, 106] on button "Access Codes" at bounding box center [269, 105] width 38 height 16
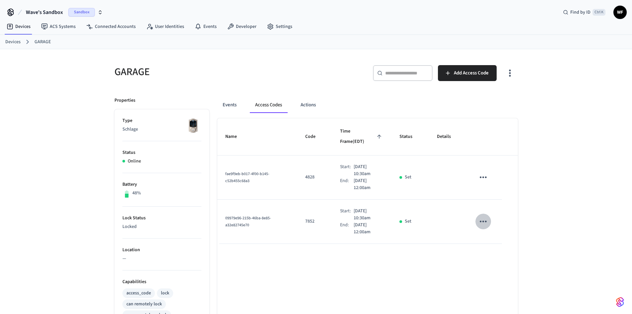
click at [480, 216] on icon "sticky table" at bounding box center [483, 221] width 10 height 10
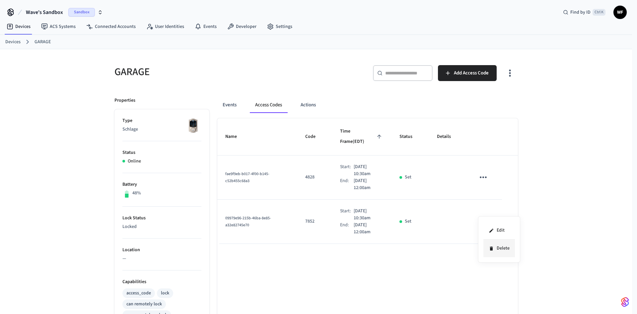
click at [500, 248] on li "Delete" at bounding box center [499, 248] width 32 height 18
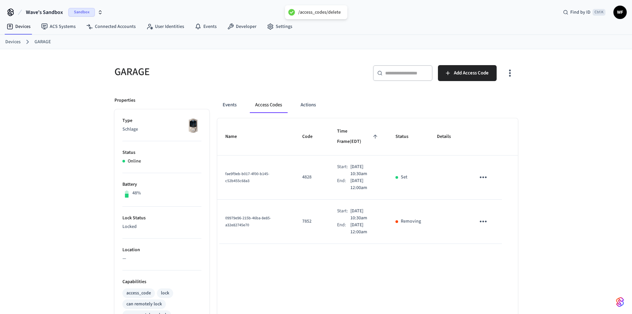
click at [483, 172] on icon "sticky table" at bounding box center [483, 177] width 10 height 10
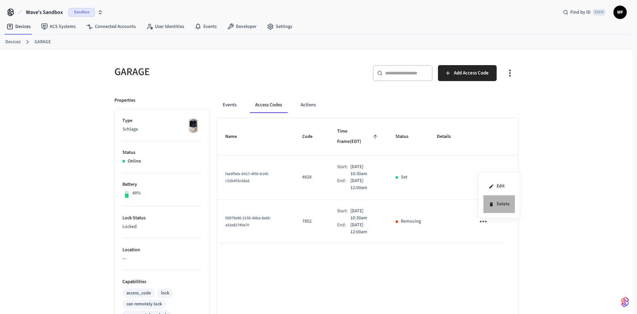
click at [500, 207] on li "Delete" at bounding box center [499, 204] width 32 height 18
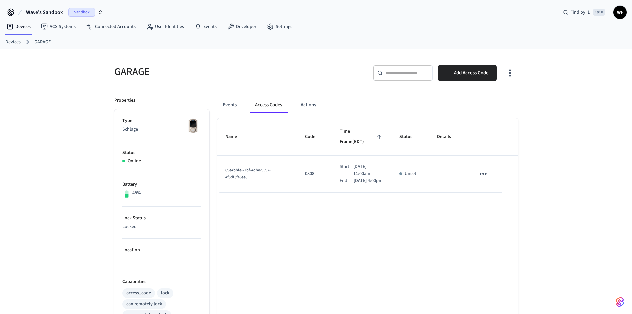
click at [485, 169] on icon "sticky table" at bounding box center [483, 174] width 10 height 10
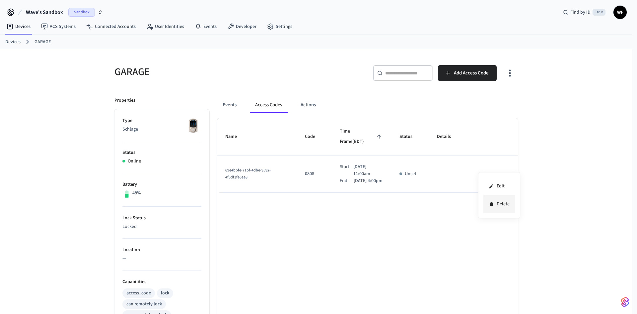
click at [491, 207] on li "Delete" at bounding box center [499, 204] width 32 height 18
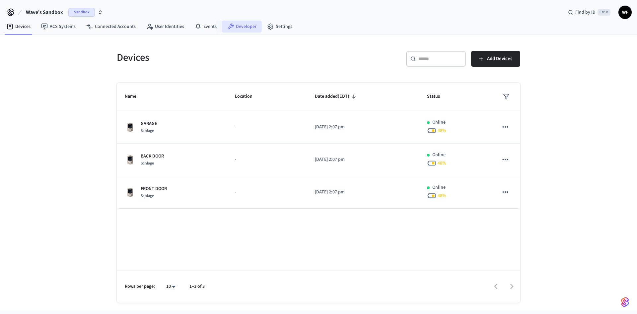
click at [227, 25] on icon at bounding box center [230, 26] width 7 height 7
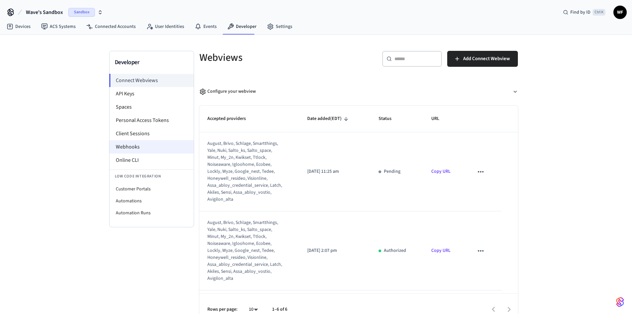
click at [147, 142] on li "Webhooks" at bounding box center [152, 146] width 84 height 13
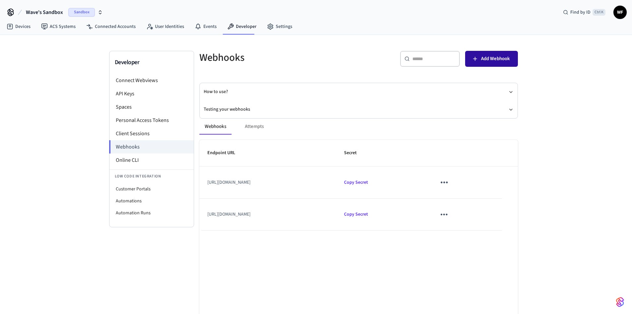
click at [506, 62] on span "Add Webhook" at bounding box center [495, 58] width 29 height 9
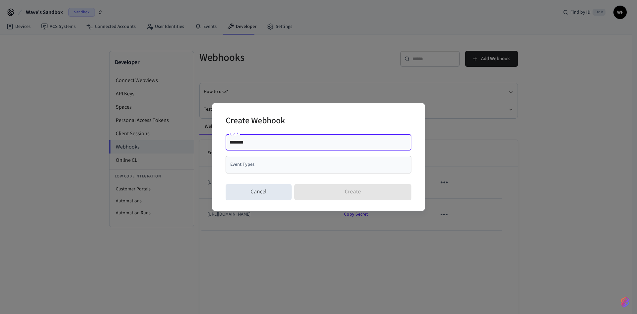
click at [318, 145] on input "********" at bounding box center [319, 142] width 178 height 7
type input "**********"
click at [262, 165] on input "Event Types" at bounding box center [314, 165] width 170 height 12
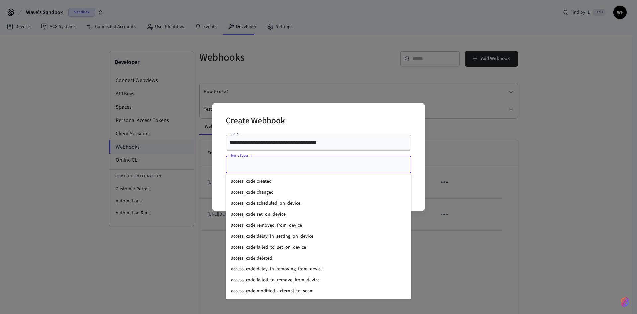
click at [280, 181] on li "access_code.created" at bounding box center [319, 181] width 186 height 11
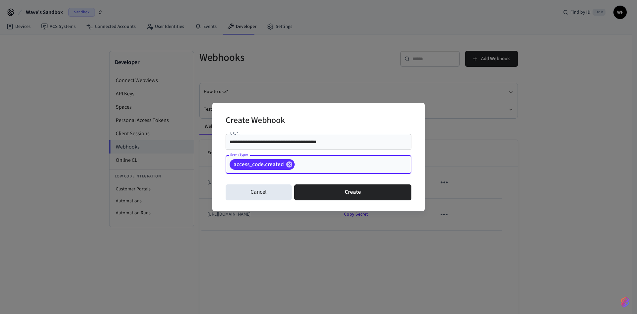
click at [322, 161] on input "Event Types" at bounding box center [343, 165] width 94 height 12
click at [415, 178] on div "**********" at bounding box center [318, 157] width 212 height 108
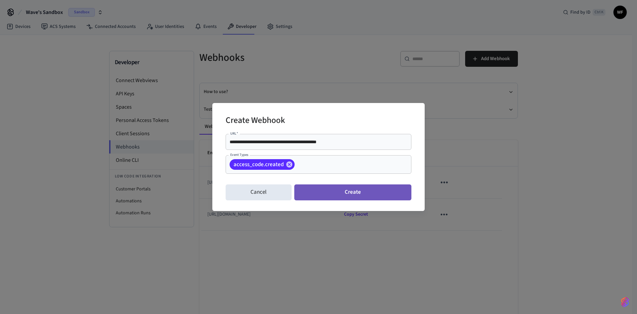
click at [368, 193] on button "Create" at bounding box center [352, 192] width 117 height 16
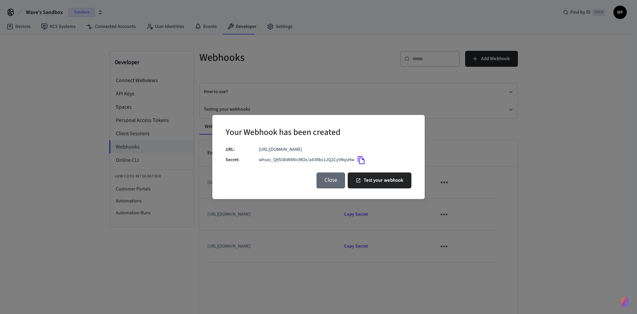
click at [332, 181] on button "Close" at bounding box center [331, 180] width 29 height 16
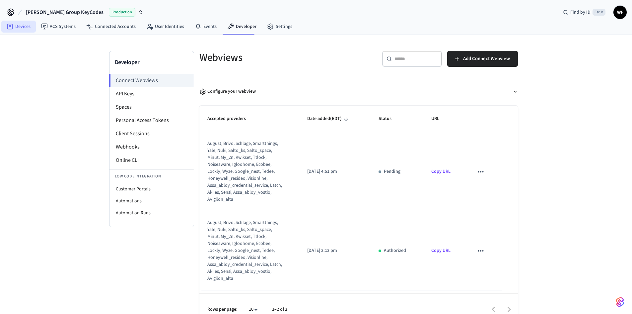
click at [16, 27] on link "Devices" at bounding box center [18, 27] width 35 height 12
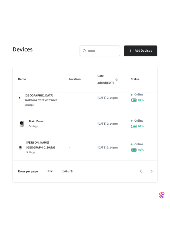
scroll to position [38, 0]
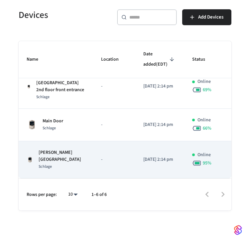
click at [232, 156] on icon "sticky table" at bounding box center [236, 159] width 9 height 9
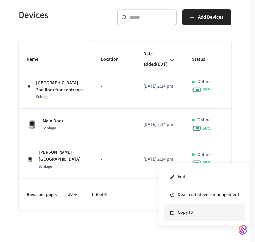
click at [192, 215] on li "Copy ID" at bounding box center [204, 213] width 80 height 18
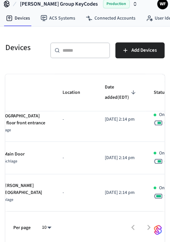
scroll to position [128, 46]
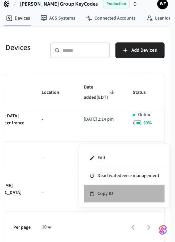
click at [127, 193] on li "Copy ID" at bounding box center [124, 194] width 80 height 18
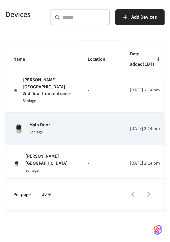
scroll to position [95, 0]
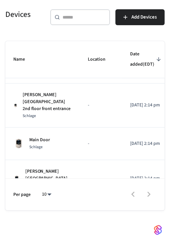
click at [20, 29] on div "Devices" at bounding box center [19, 15] width 45 height 29
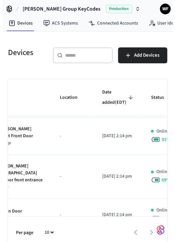
scroll to position [61, 46]
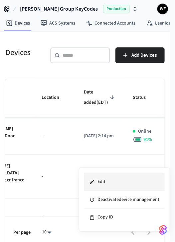
click at [124, 184] on li "Edit" at bounding box center [124, 182] width 80 height 18
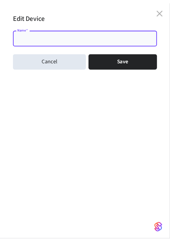
scroll to position [61, 41]
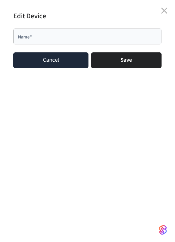
click at [46, 57] on button "Cancel" at bounding box center [50, 60] width 75 height 16
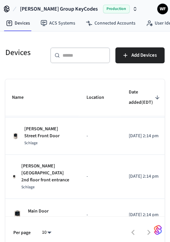
scroll to position [61, 0]
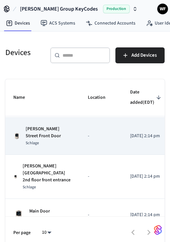
click at [34, 140] on p "[PERSON_NAME] Street Front Door" at bounding box center [49, 133] width 46 height 14
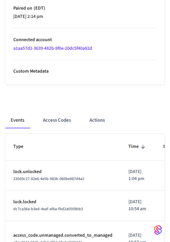
scroll to position [299, 0]
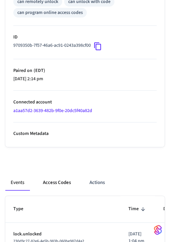
click at [59, 185] on button "Access Codes" at bounding box center [56, 183] width 38 height 16
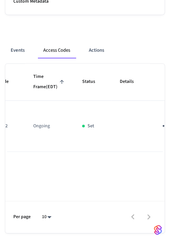
scroll to position [0, 79]
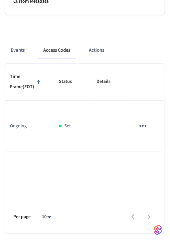
click at [137, 131] on icon "sticky table" at bounding box center [142, 126] width 10 height 10
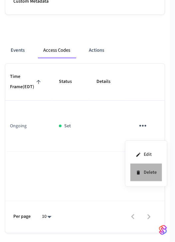
click at [133, 170] on li "Delete" at bounding box center [146, 173] width 32 height 18
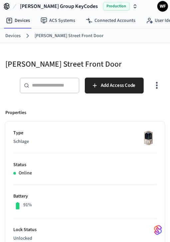
scroll to position [0, 0]
